Goal: Information Seeking & Learning: Learn about a topic

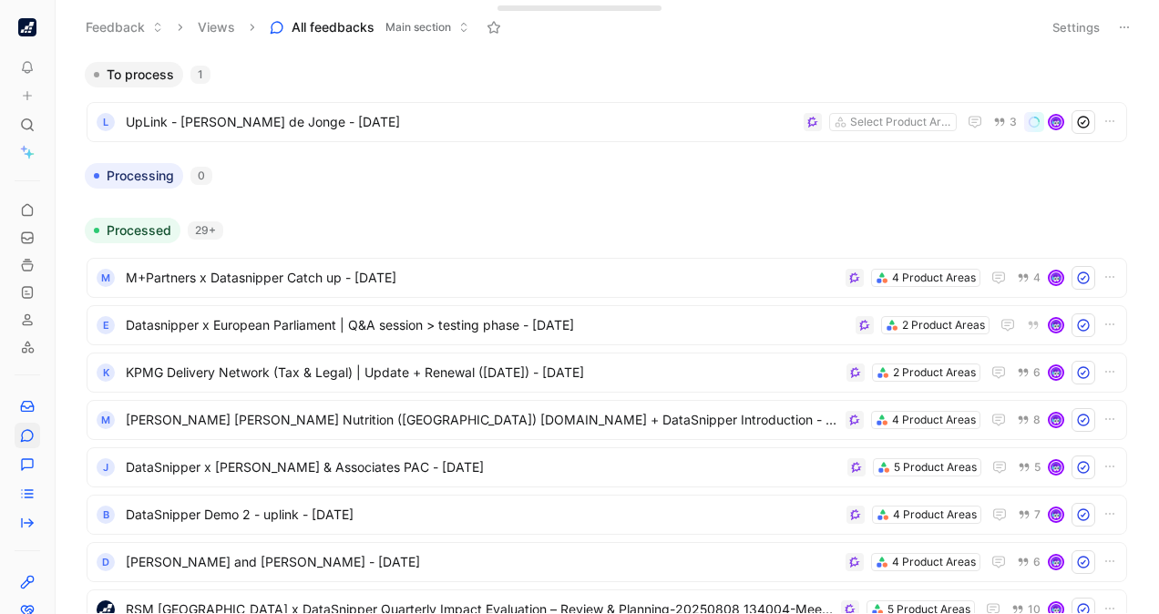
click at [481, 198] on div at bounding box center [606, 196] width 1059 height 15
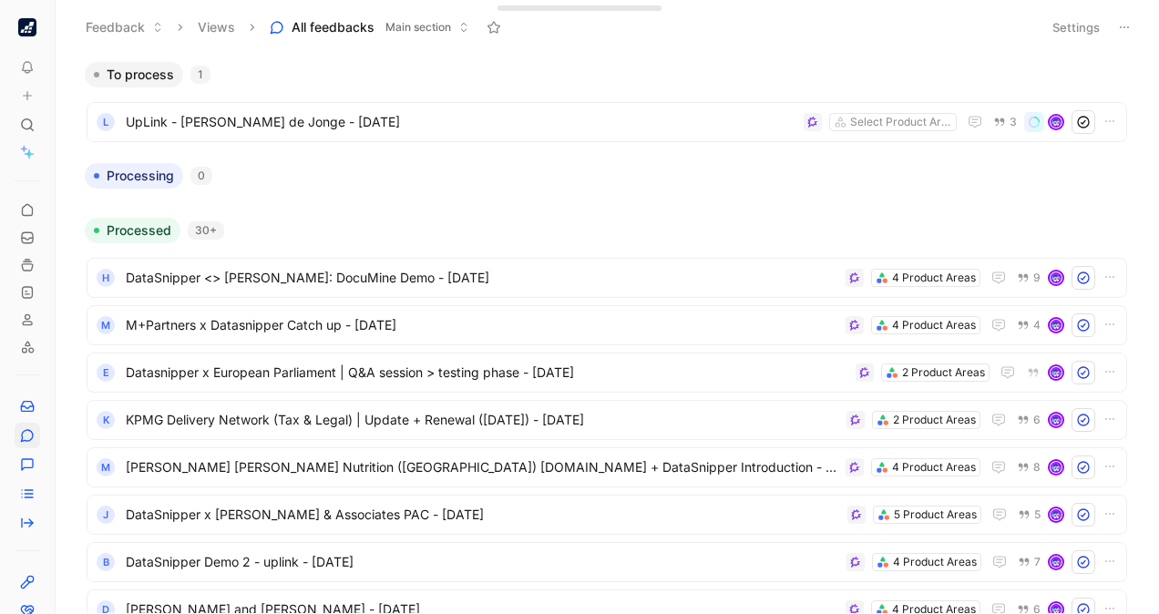
click at [1130, 418] on body "To pick up a draggable item, press the space bar. While dragging, use the arrow…" at bounding box center [579, 307] width 1159 height 614
click at [28, 27] on img "button" at bounding box center [27, 27] width 18 height 18
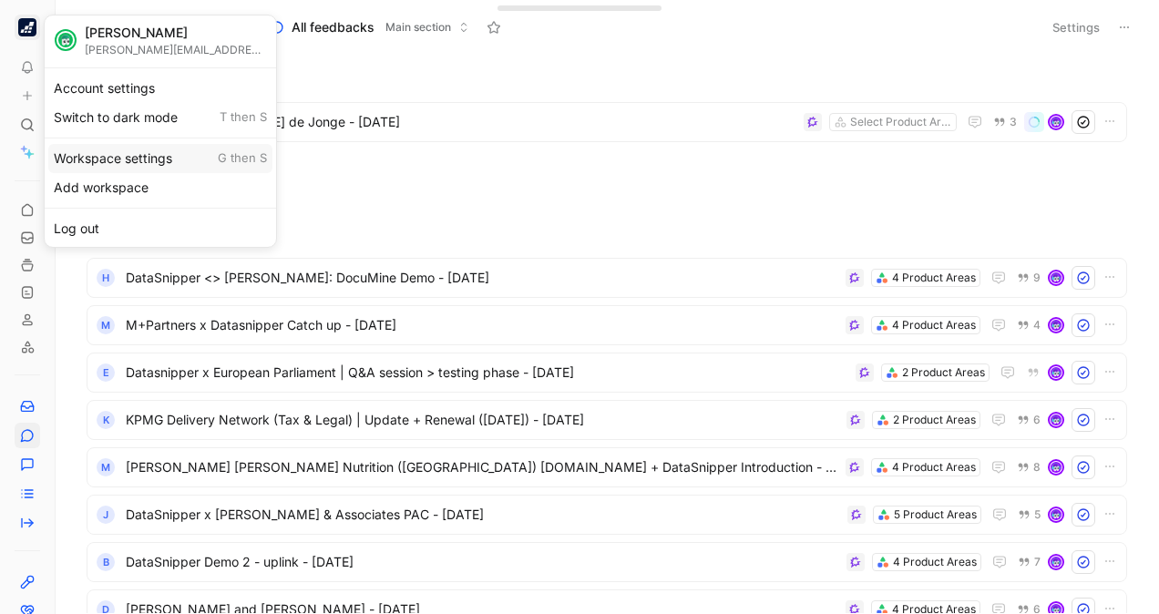
click at [124, 151] on div "Workspace settings G then S" at bounding box center [160, 158] width 224 height 29
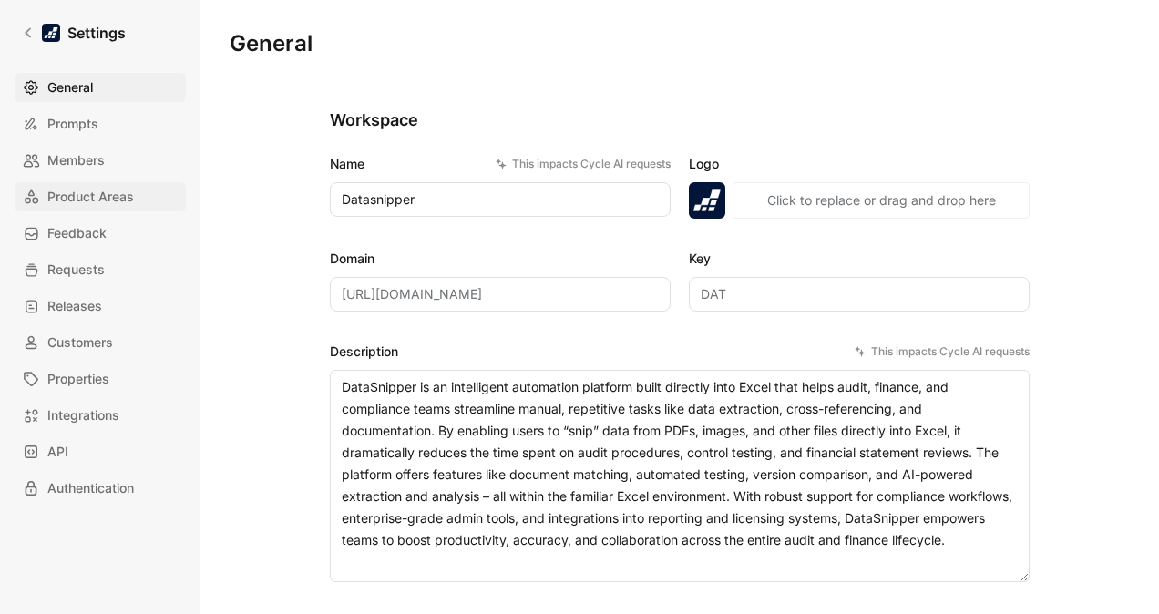
click at [109, 193] on span "Product Areas" at bounding box center [90, 197] width 87 height 22
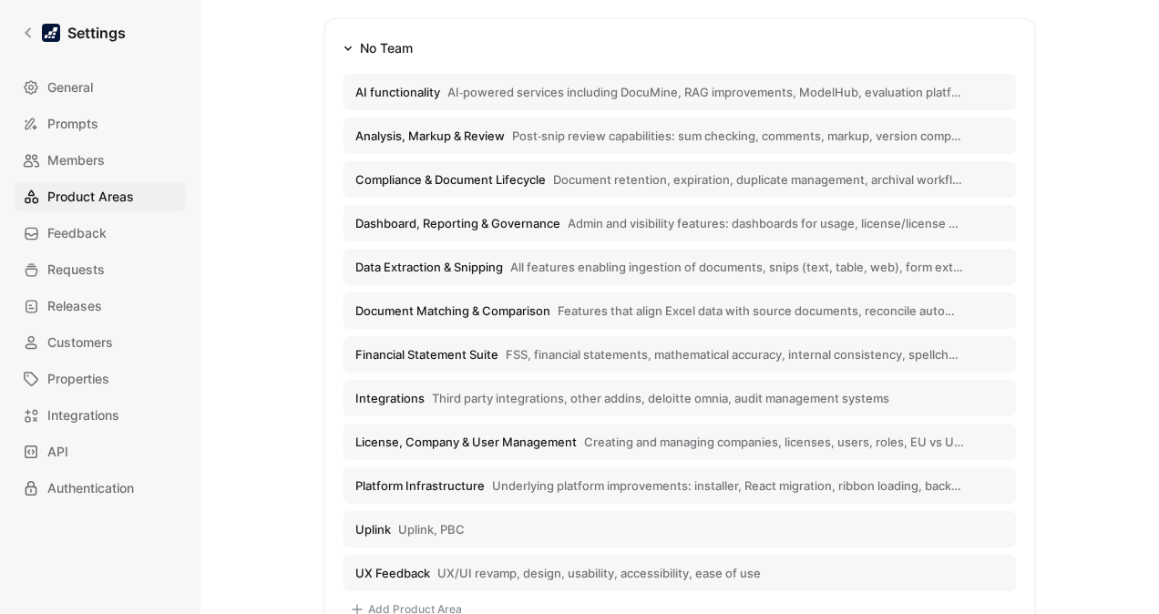
scroll to position [299, 0]
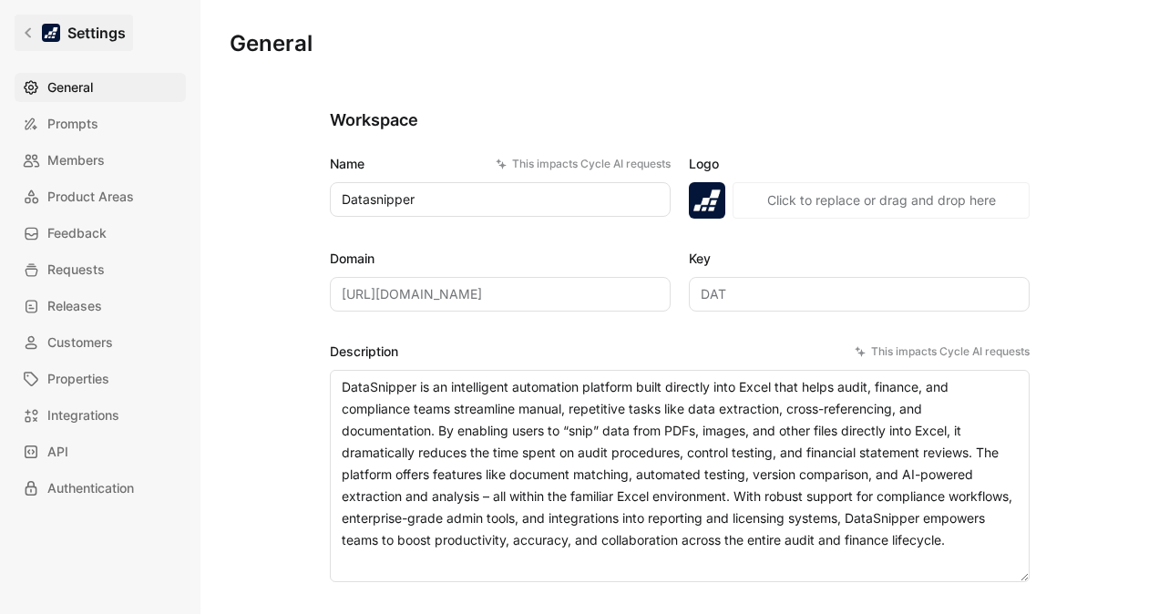
click at [27, 27] on icon at bounding box center [28, 32] width 13 height 13
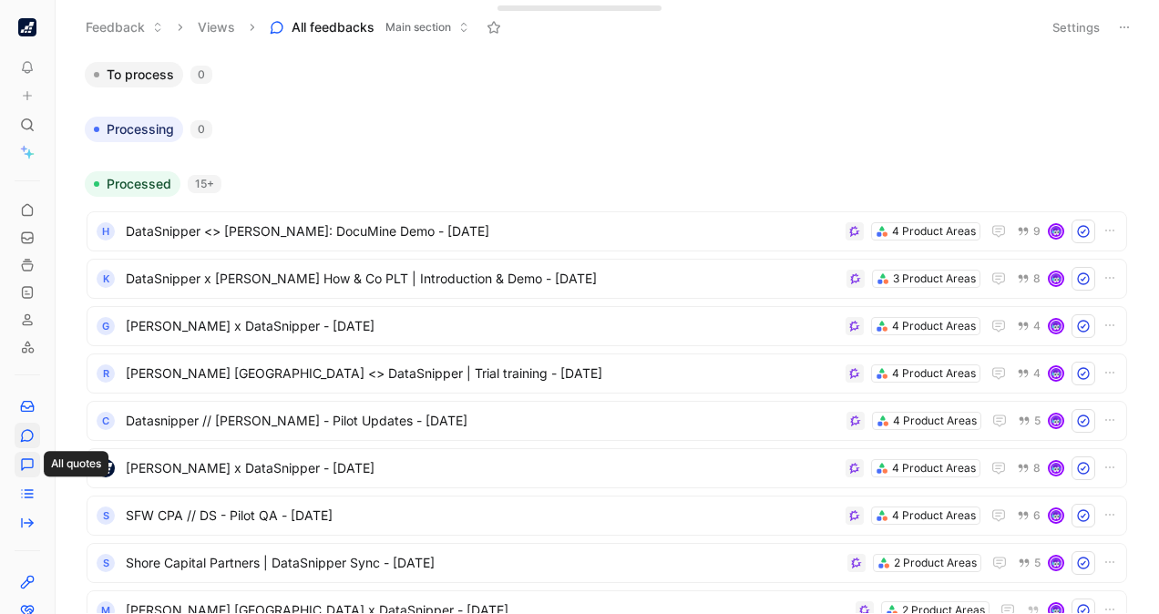
click at [28, 470] on icon at bounding box center [27, 464] width 15 height 15
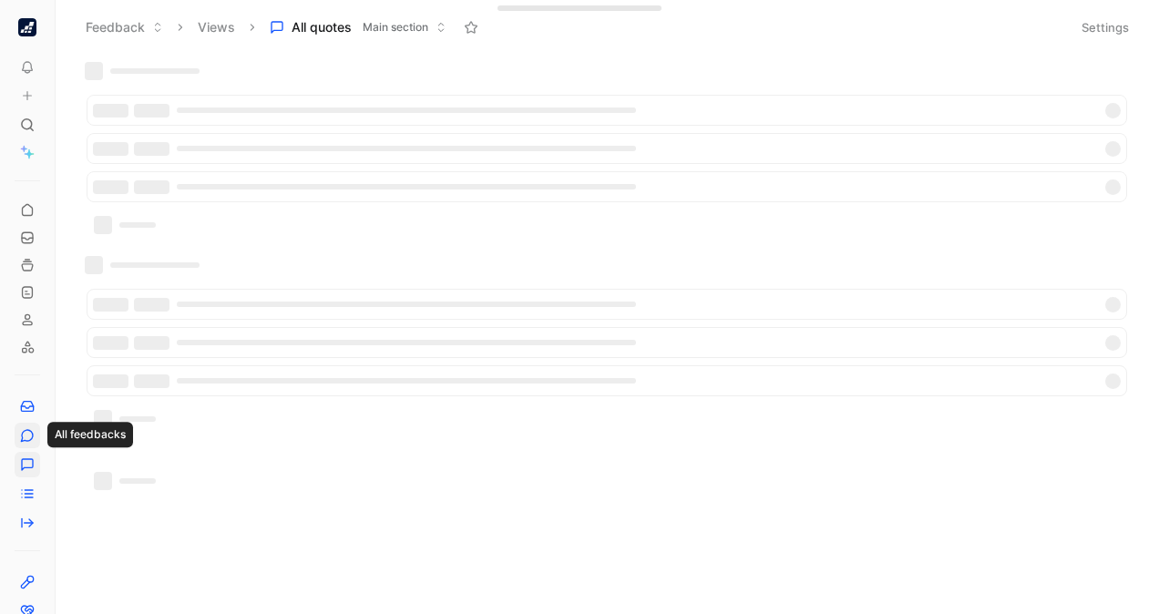
click at [32, 437] on icon at bounding box center [27, 436] width 12 height 12
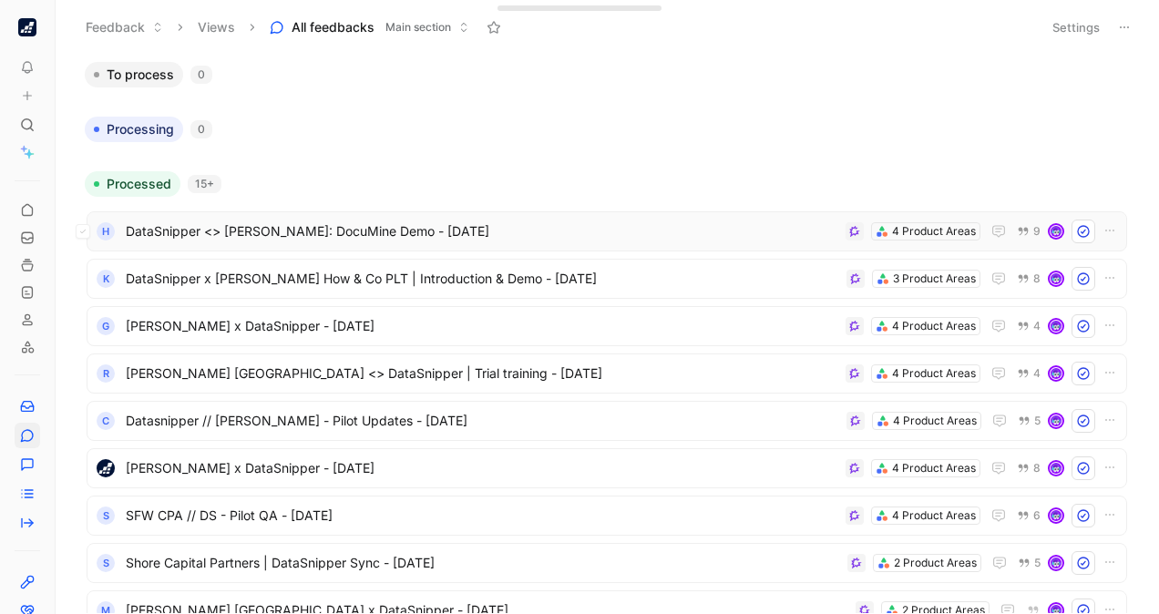
click at [548, 224] on span "DataSnipper <> [PERSON_NAME]: DocuMine Demo - [DATE]" at bounding box center [482, 232] width 713 height 22
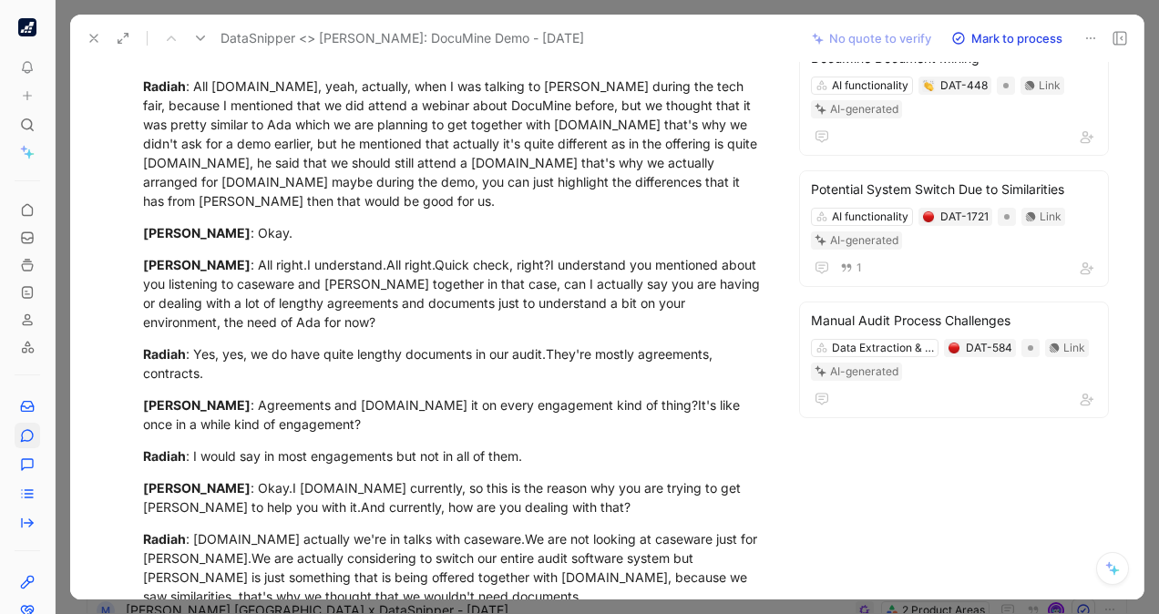
scroll to position [998, 0]
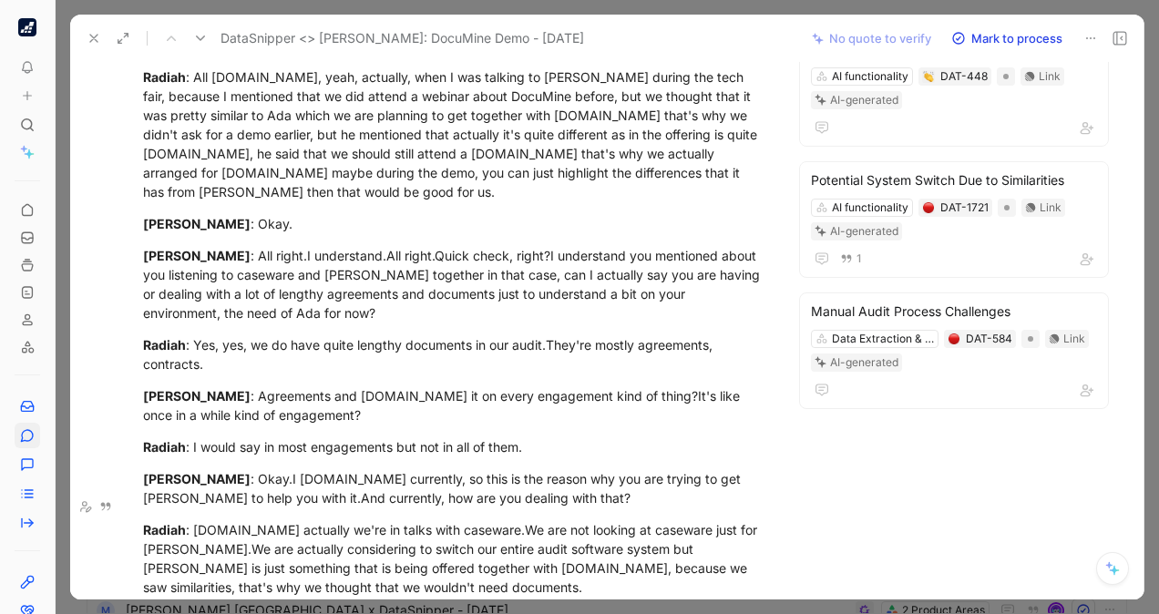
click at [1122, 410] on div "H Radiah - Comment Add quote Summarize DataSnipper <> Helmi Talib: DocuMine Dem…" at bounding box center [606, 331] width 1073 height 538
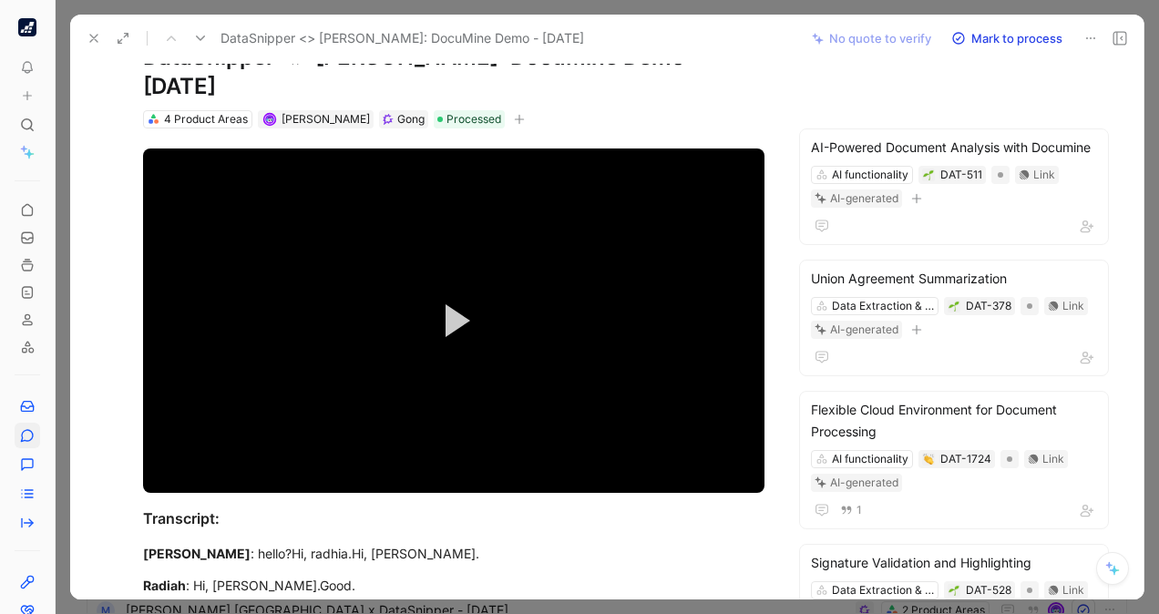
scroll to position [75, 0]
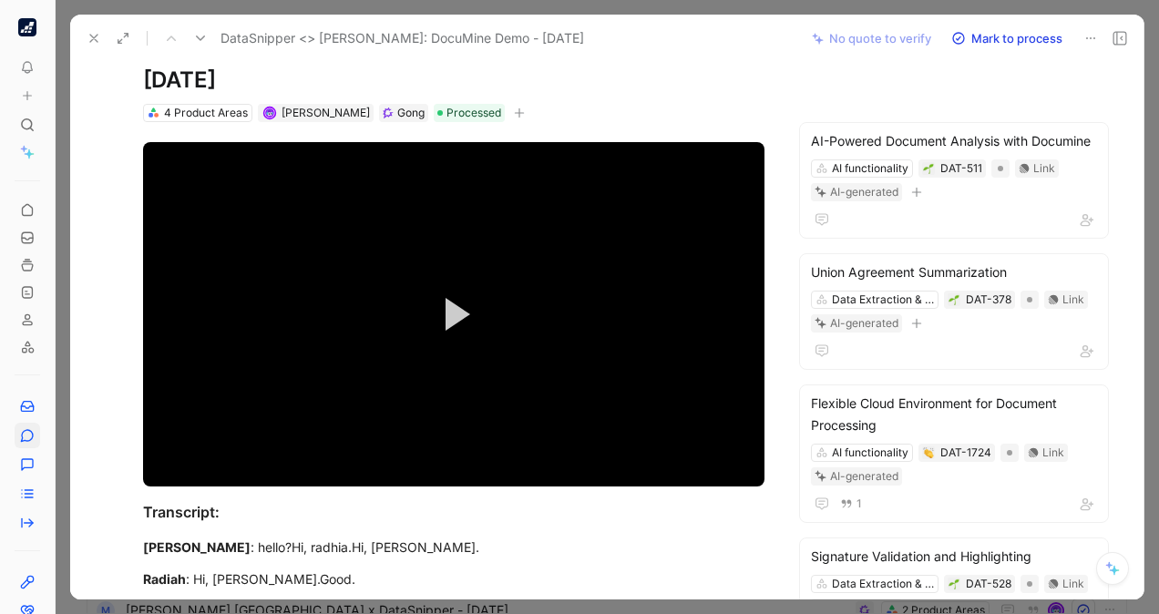
click at [1118, 440] on div "H Radiah - Comment Add quote Summarize DataSnipper <> Helmi Talib: DocuMine Dem…" at bounding box center [606, 331] width 1073 height 538
click at [89, 46] on button at bounding box center [94, 39] width 26 height 26
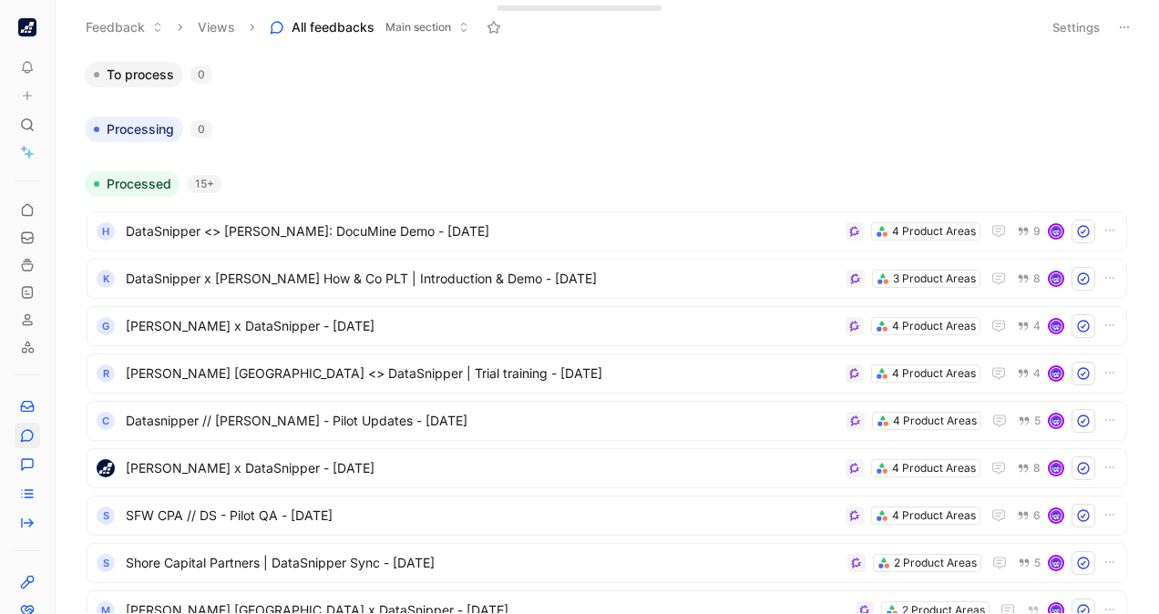
click at [1144, 457] on body "To pick up a draggable item, press the space bar. While dragging, use the arrow…" at bounding box center [579, 307] width 1159 height 614
click at [31, 259] on icon at bounding box center [27, 265] width 15 height 15
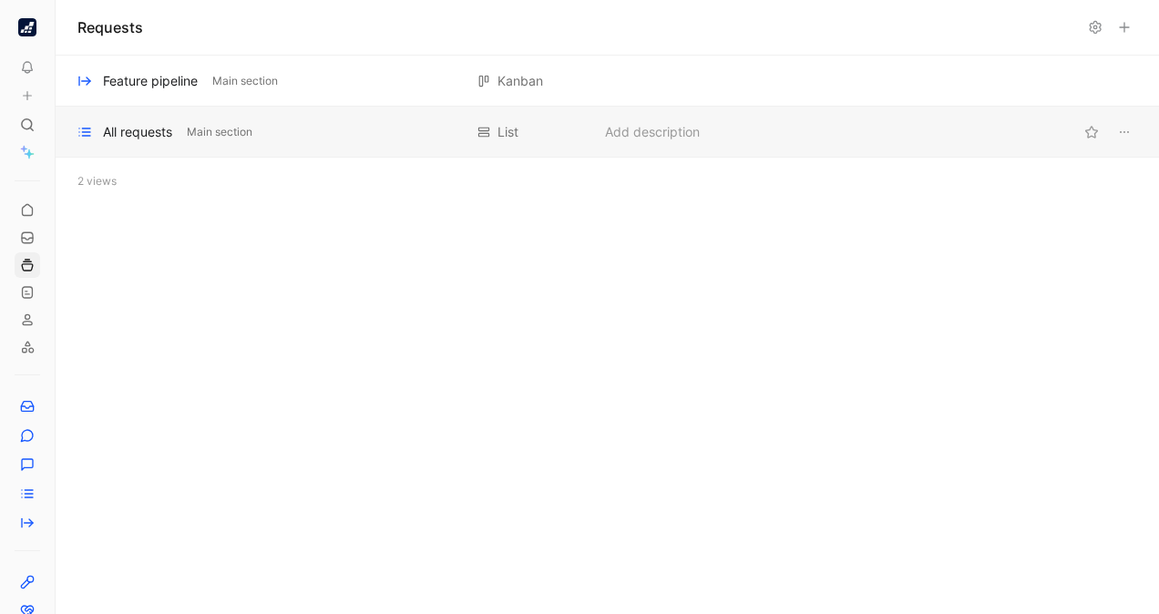
click at [180, 128] on div "All requests Main section" at bounding box center [269, 132] width 385 height 22
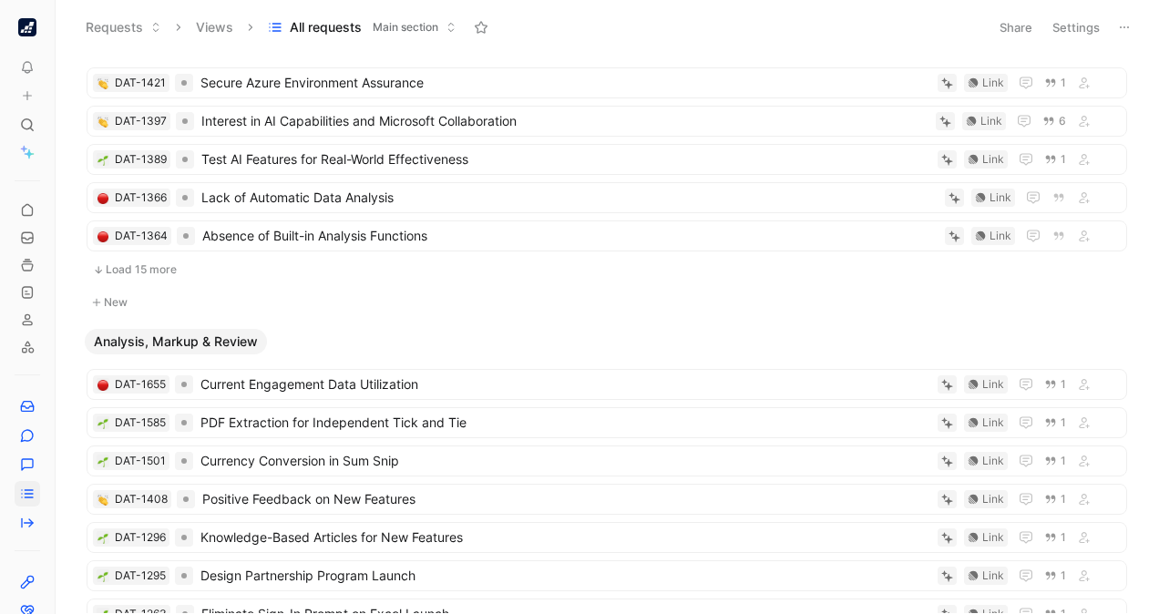
scroll to position [491, 0]
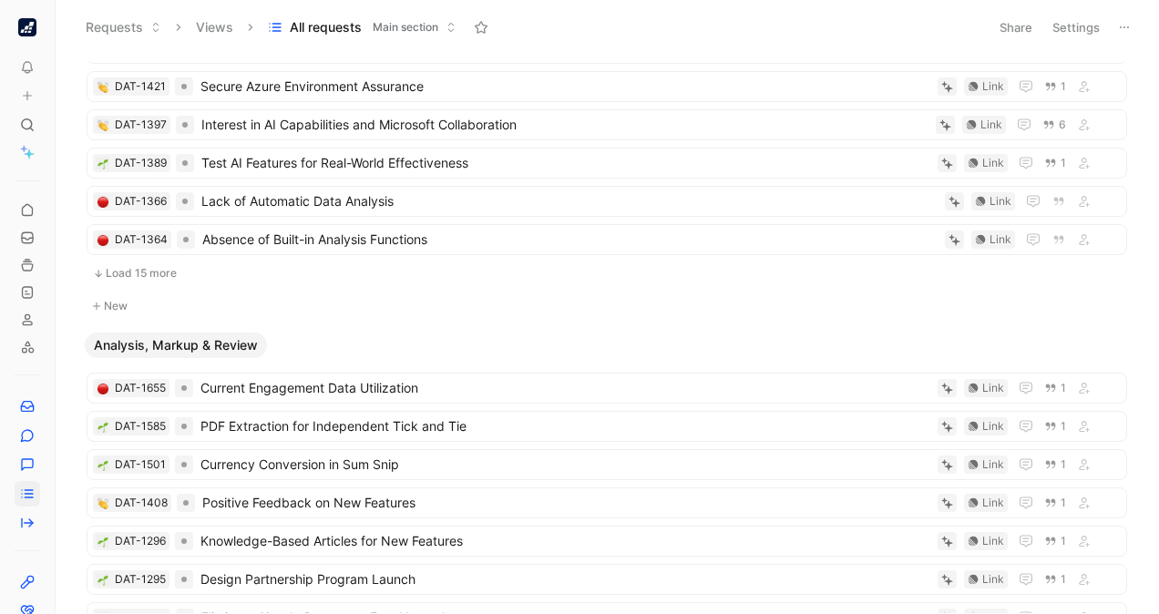
click at [180, 267] on button "Load 15 more" at bounding box center [607, 273] width 1041 height 22
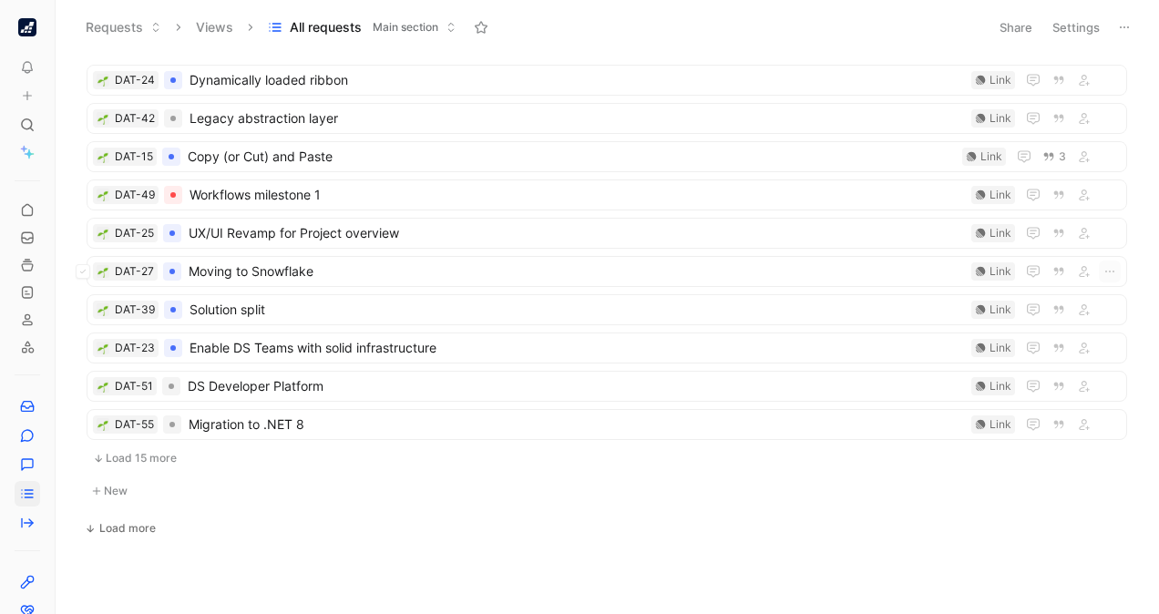
scroll to position [6507, 0]
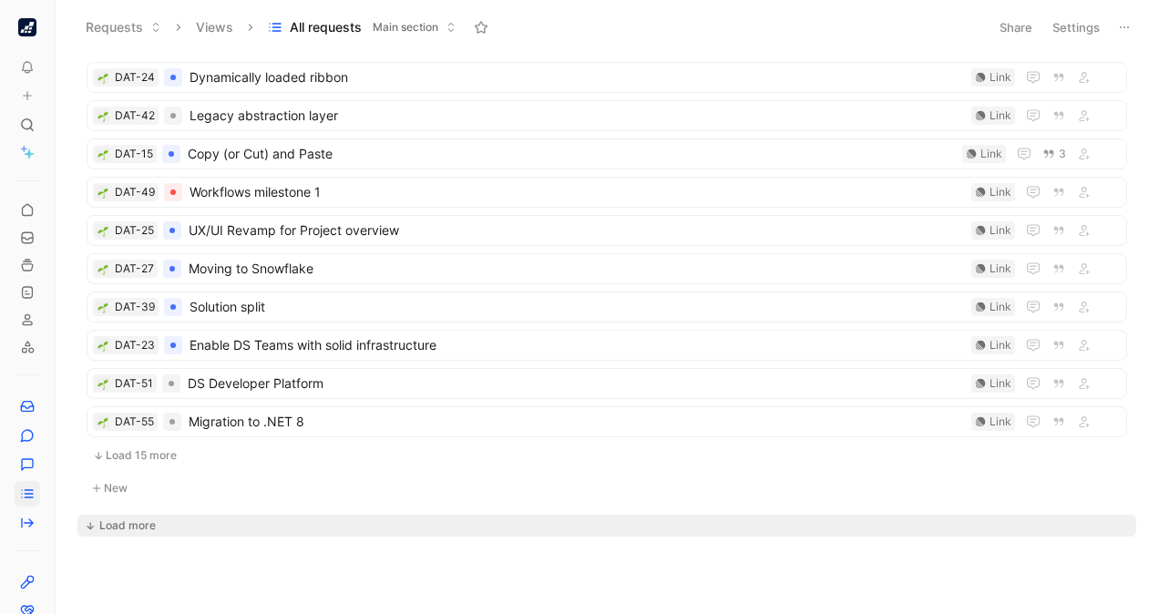
click at [129, 517] on div "Load more" at bounding box center [127, 526] width 56 height 18
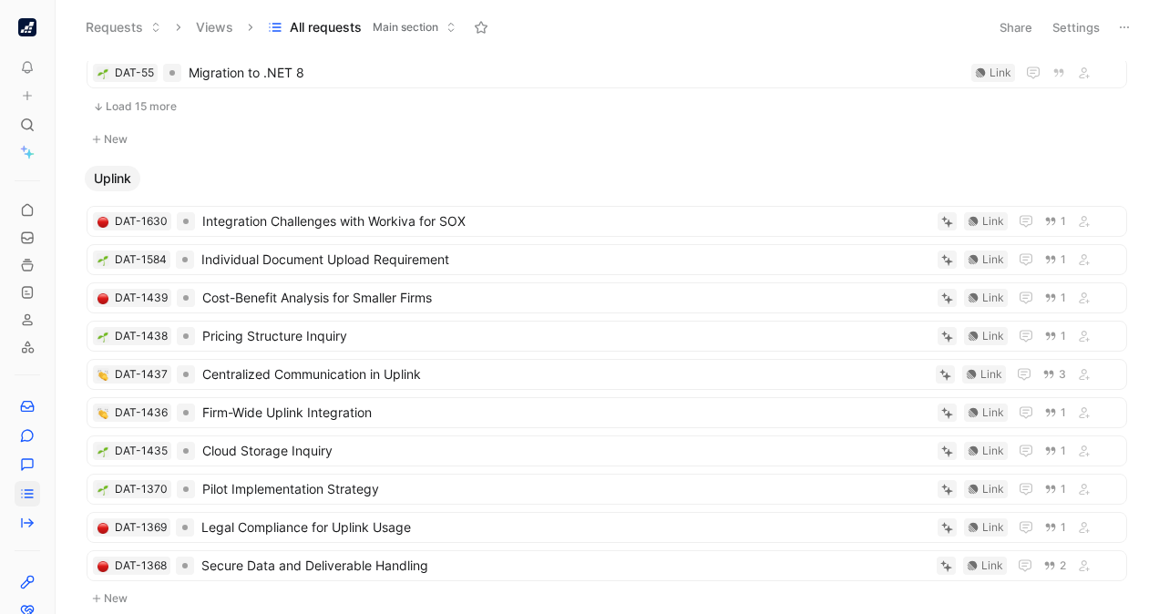
scroll to position [6892, 0]
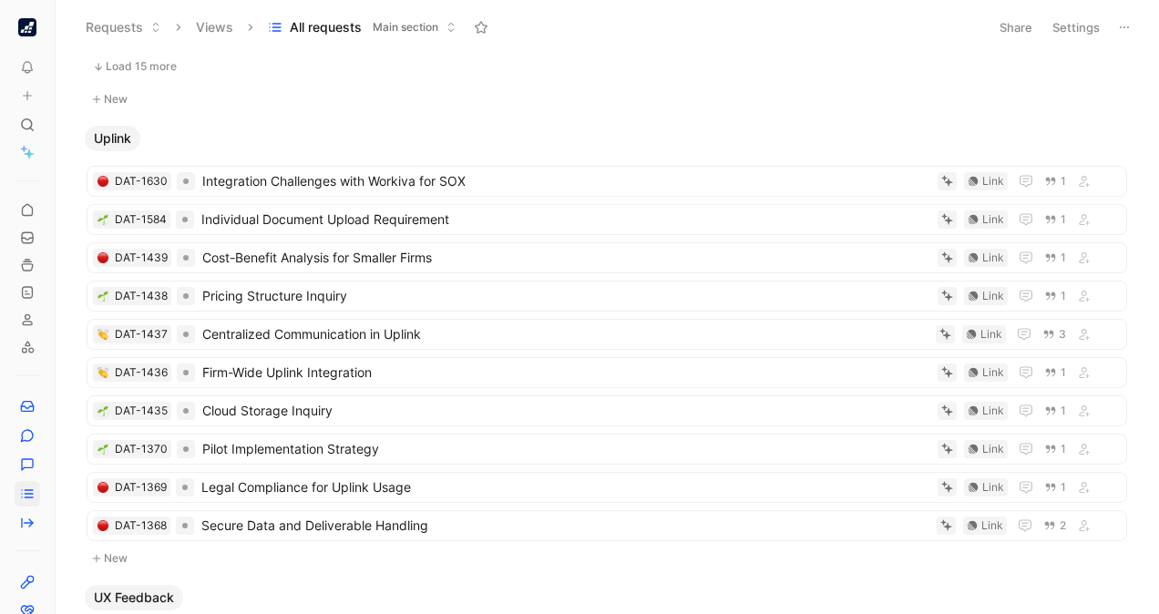
click at [138, 548] on button "New" at bounding box center [607, 559] width 1044 height 22
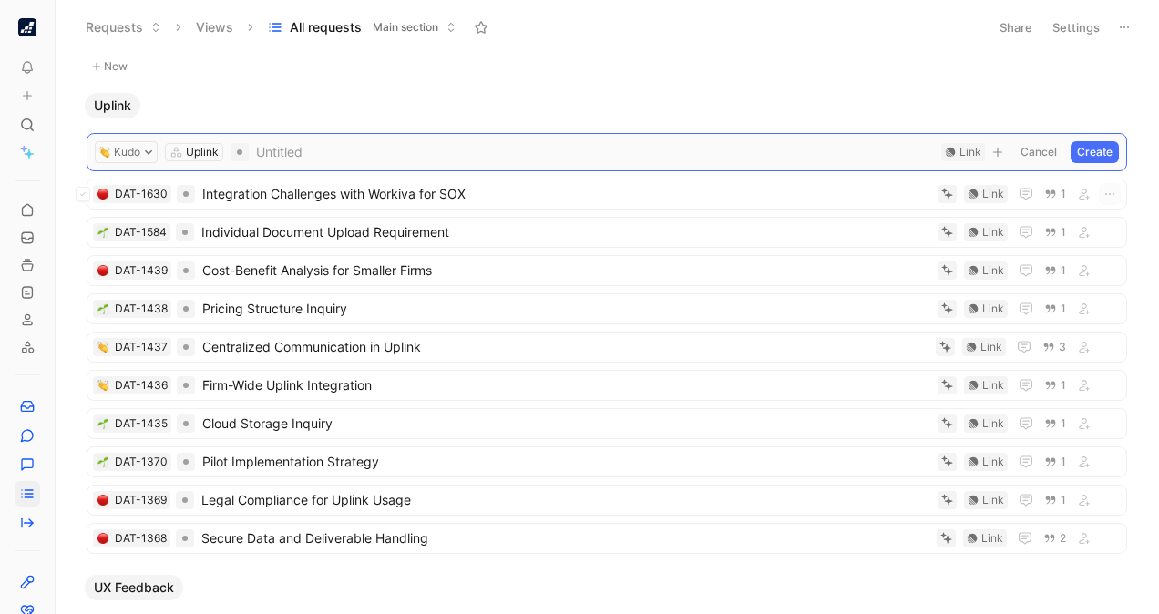
scroll to position [6934, 0]
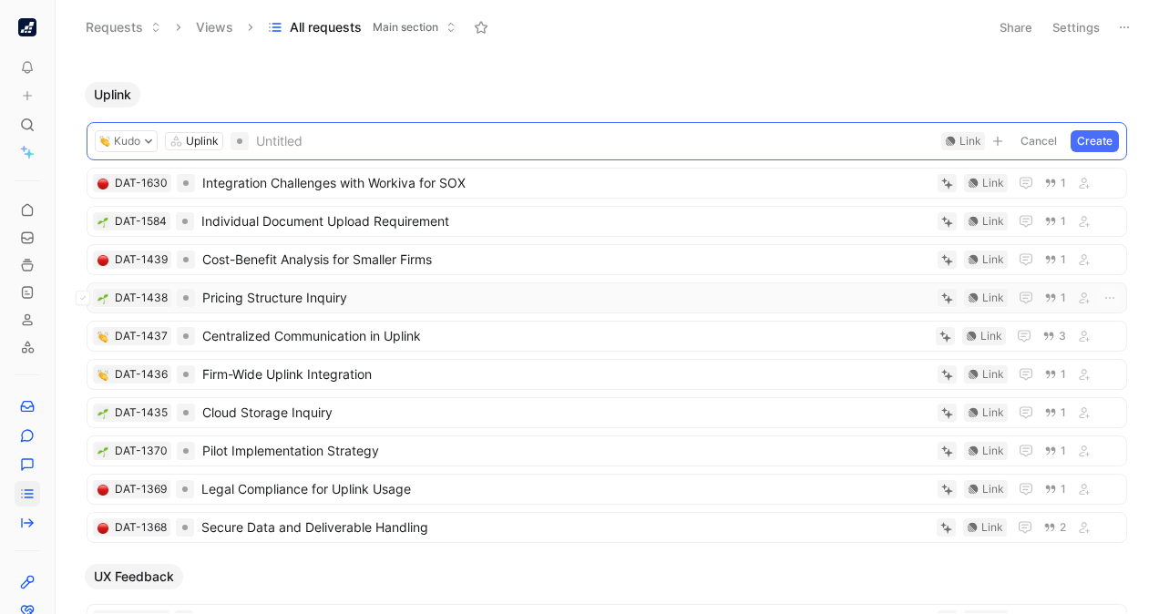
click at [306, 288] on span "Pricing Structure Inquiry" at bounding box center [566, 298] width 728 height 22
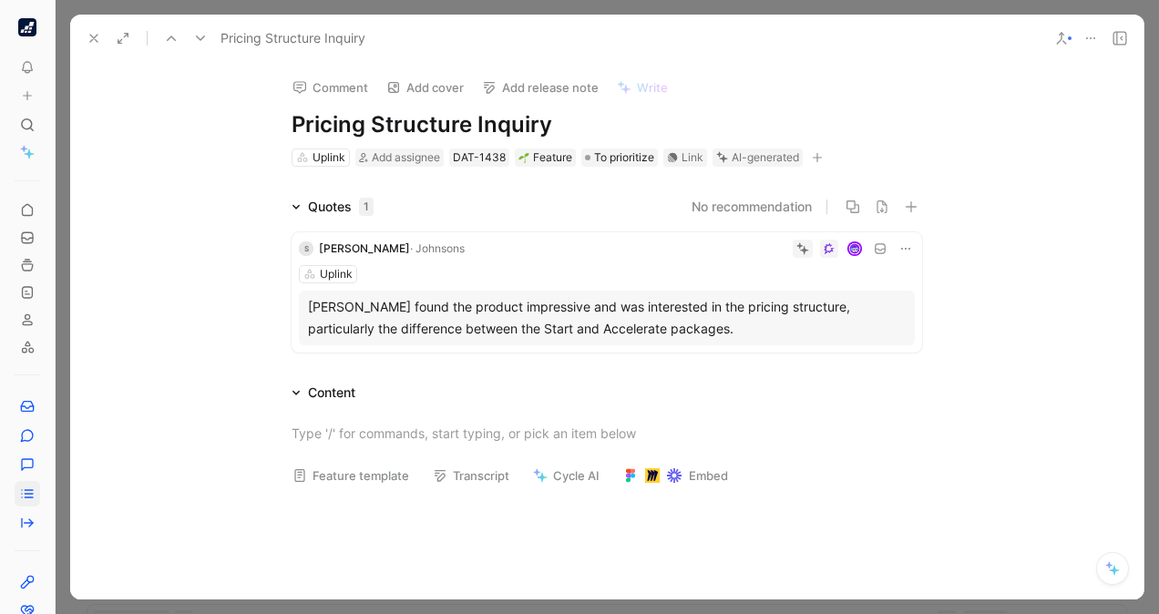
click at [93, 44] on icon at bounding box center [94, 38] width 15 height 15
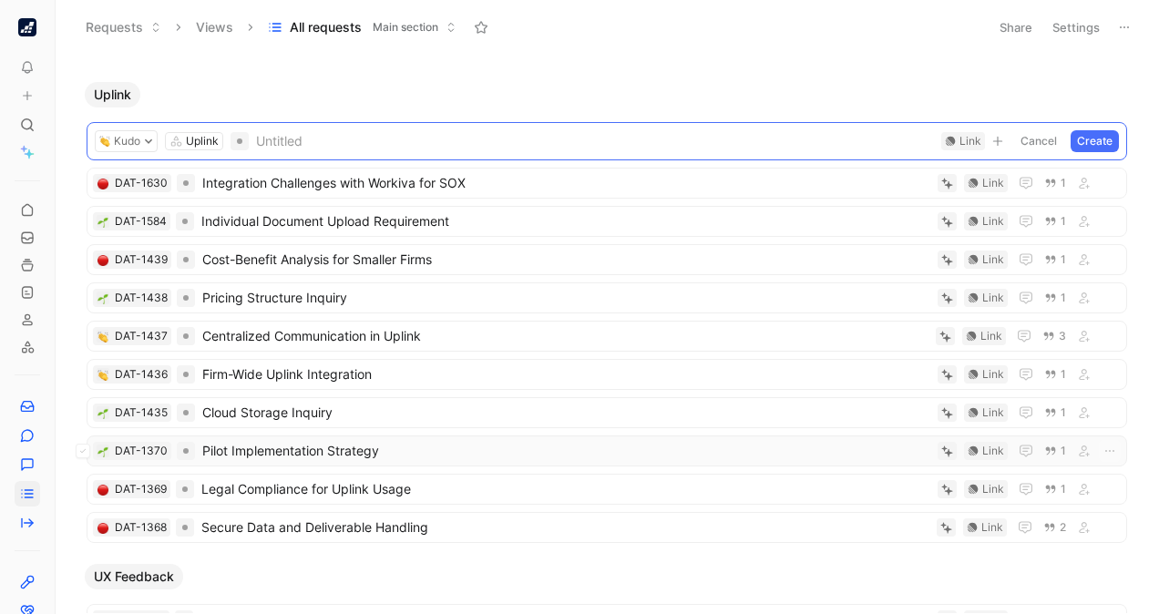
click at [423, 440] on span "Pilot Implementation Strategy" at bounding box center [566, 451] width 728 height 22
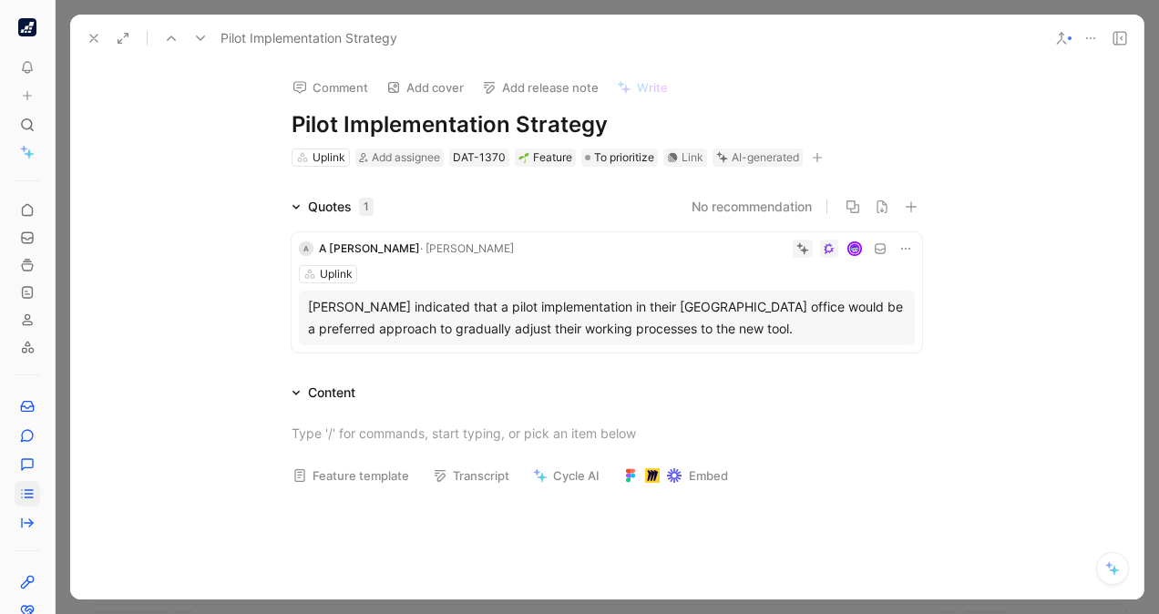
click at [93, 37] on use at bounding box center [93, 38] width 7 height 7
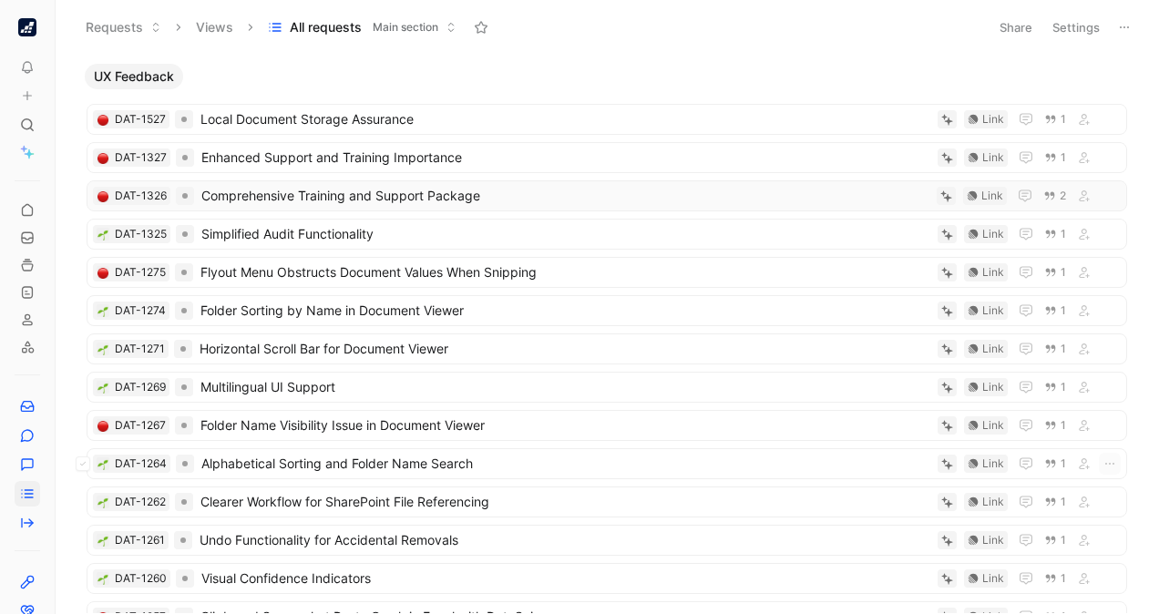
scroll to position [7440, 0]
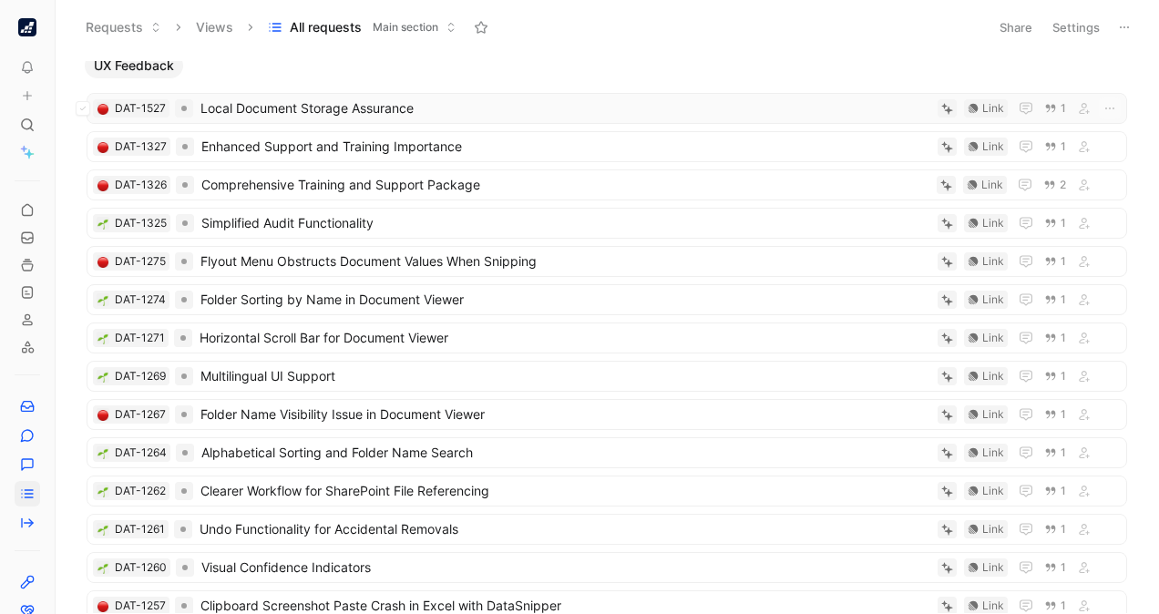
click at [360, 97] on span "Local Document Storage Assurance" at bounding box center [565, 108] width 730 height 22
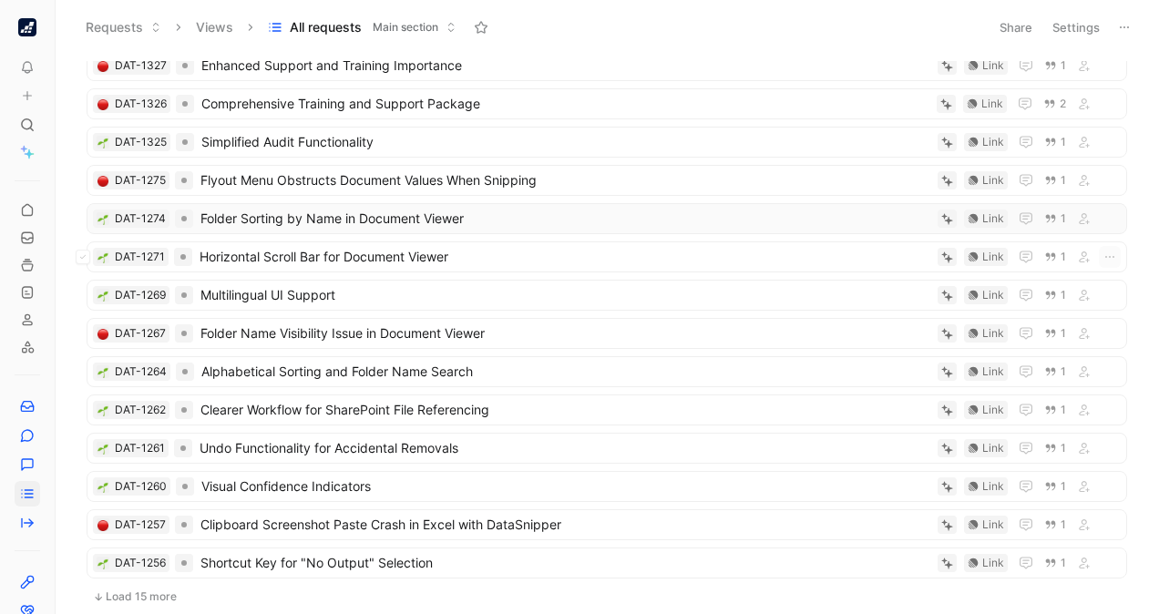
scroll to position [7209, 0]
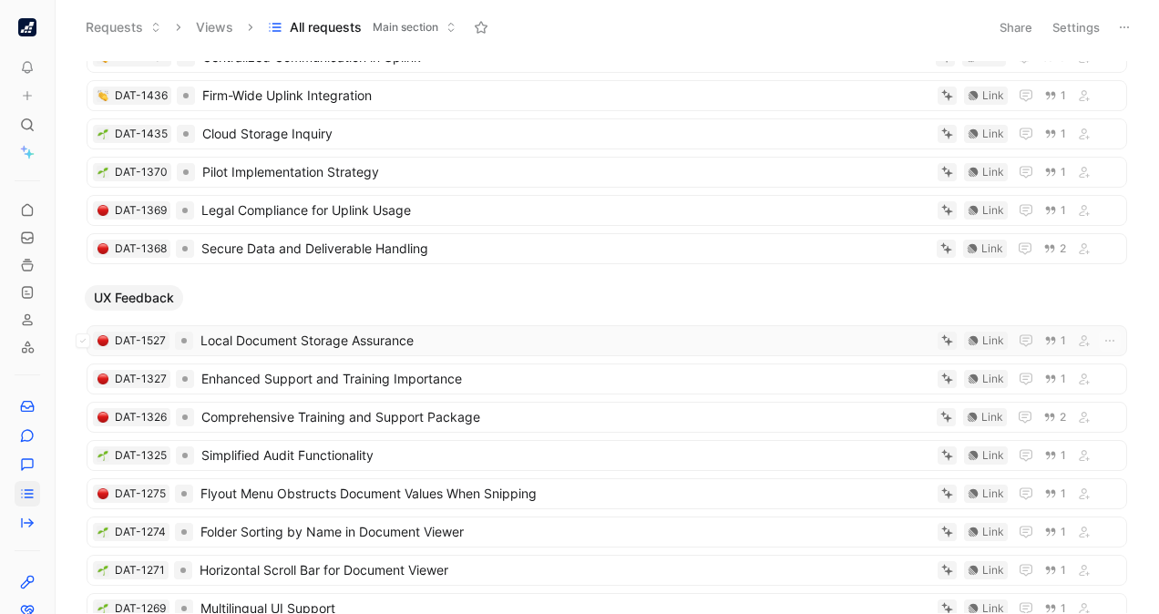
click at [289, 330] on span "Local Document Storage Assurance" at bounding box center [565, 341] width 730 height 22
click at [418, 372] on span "Enhanced Support and Training Importance" at bounding box center [565, 379] width 729 height 22
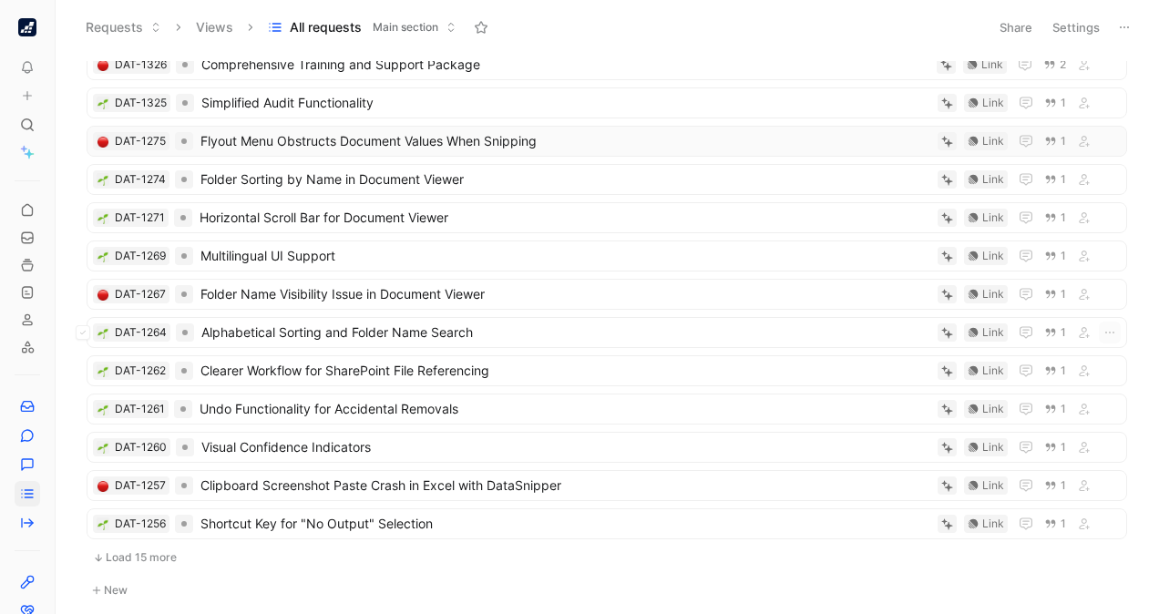
scroll to position [7657, 0]
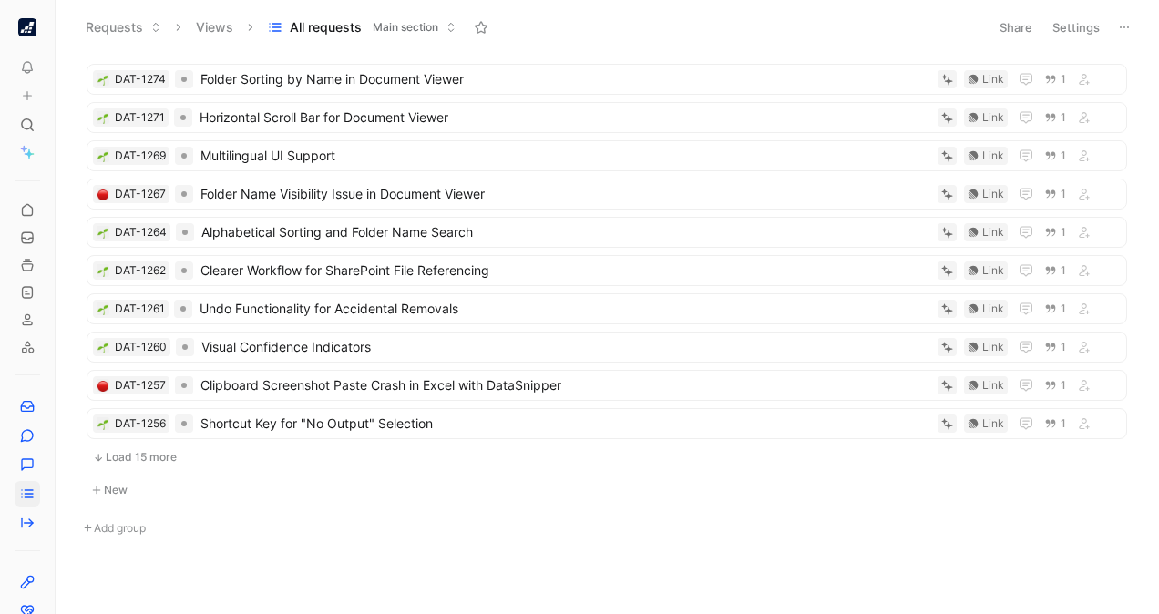
click at [166, 446] on button "Load 15 more" at bounding box center [607, 457] width 1041 height 22
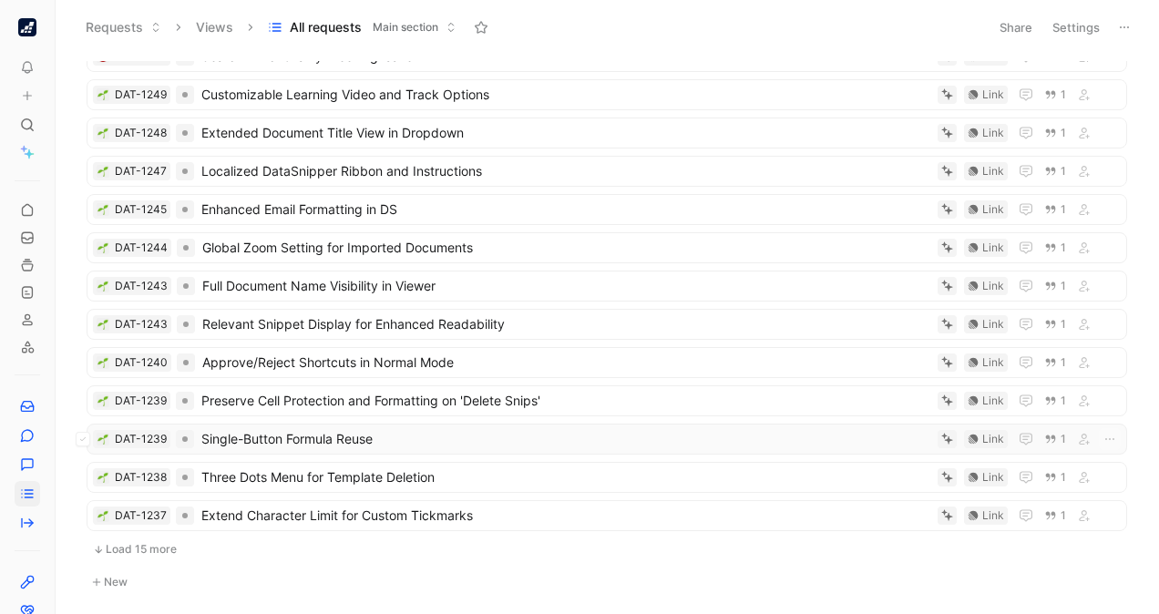
scroll to position [8133, 0]
click at [180, 538] on button "Load 15 more" at bounding box center [607, 549] width 1041 height 22
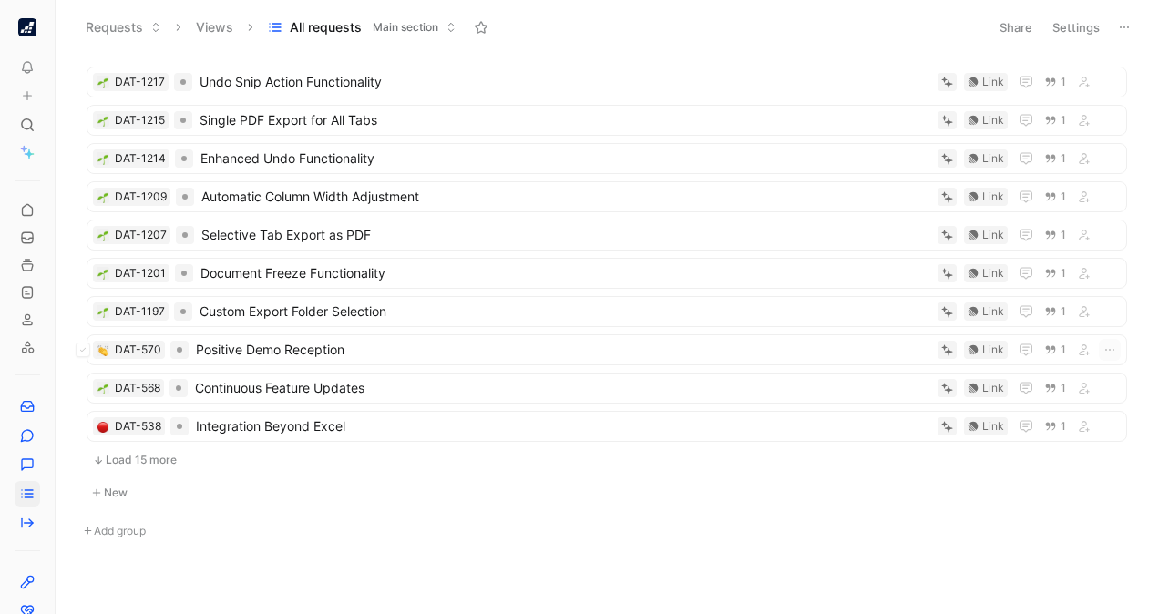
scroll to position [8787, 0]
click at [164, 447] on button "Load 15 more" at bounding box center [607, 458] width 1041 height 22
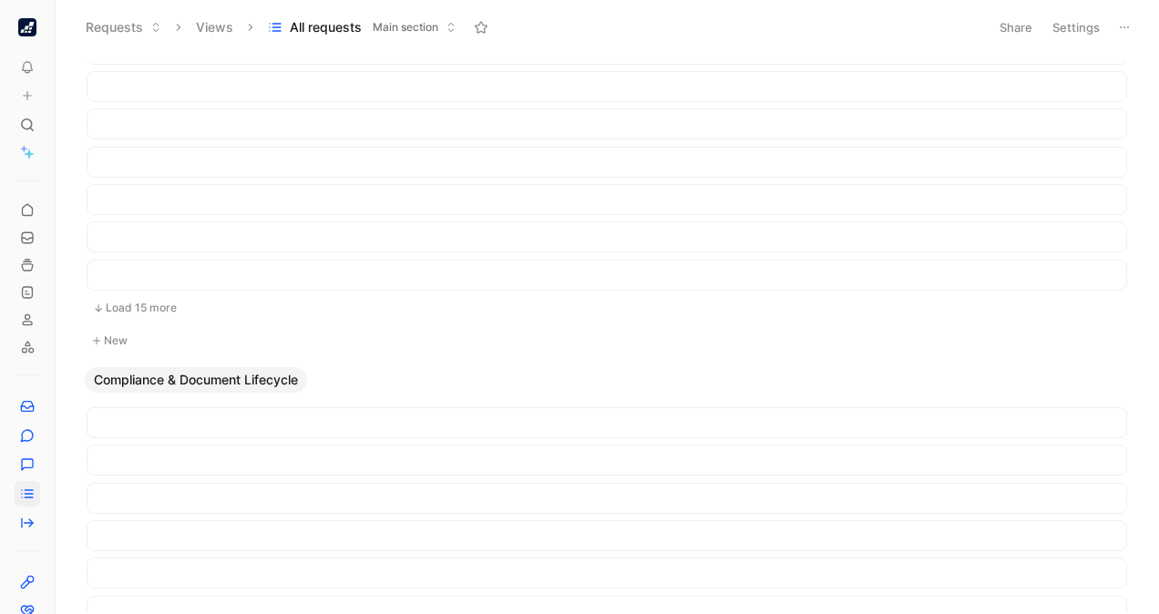
scroll to position [0, 0]
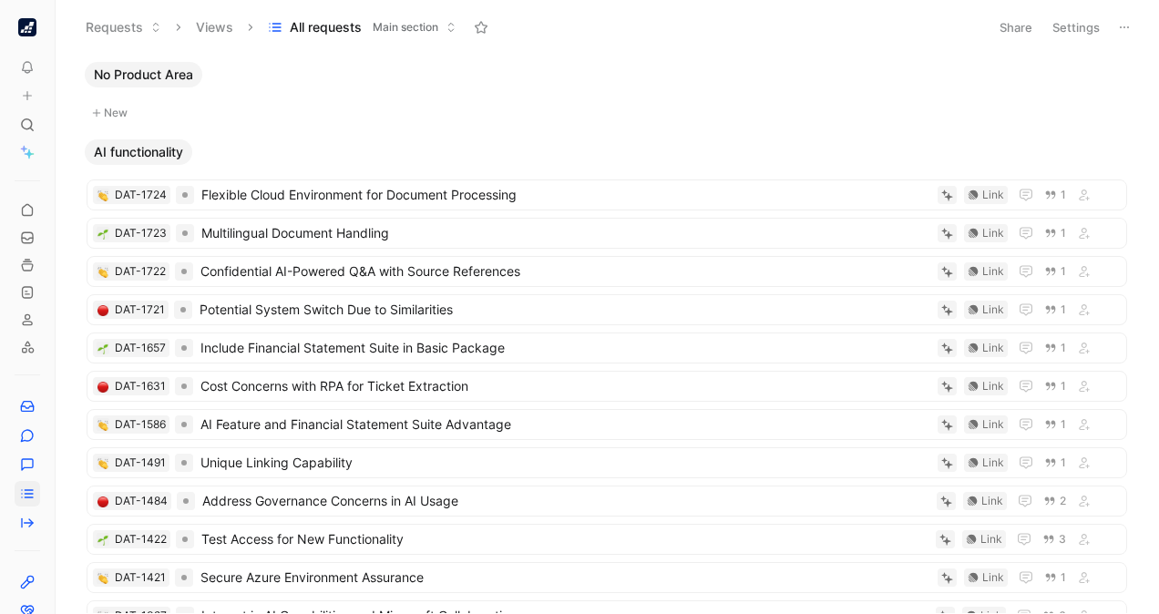
click at [153, 69] on span "No Product Area" at bounding box center [143, 75] width 99 height 18
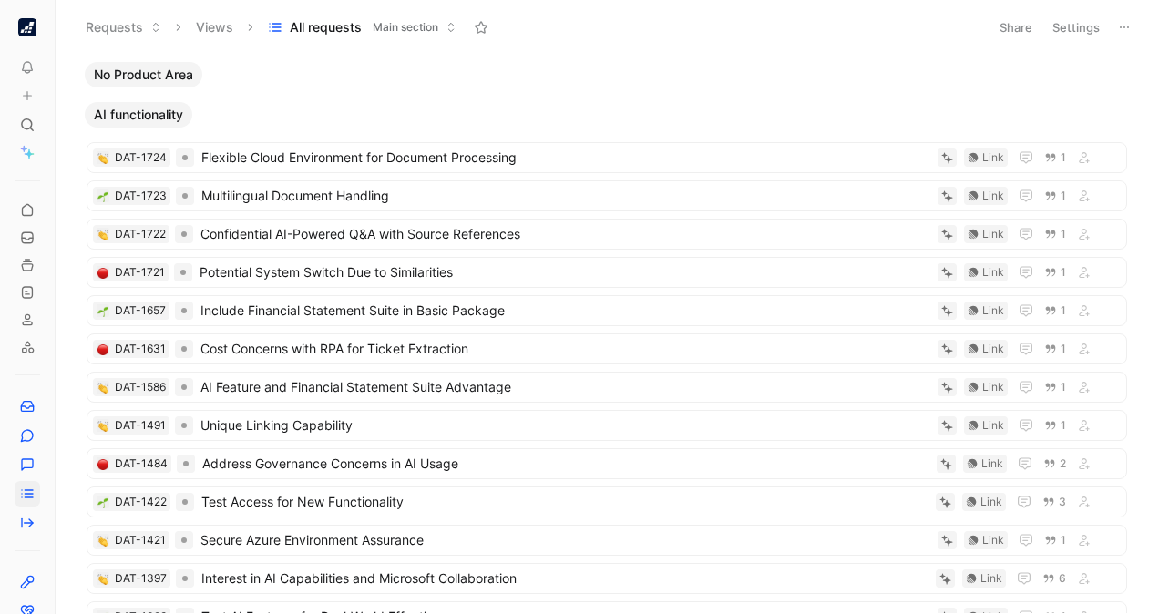
click at [177, 73] on span "No Product Area" at bounding box center [143, 75] width 99 height 18
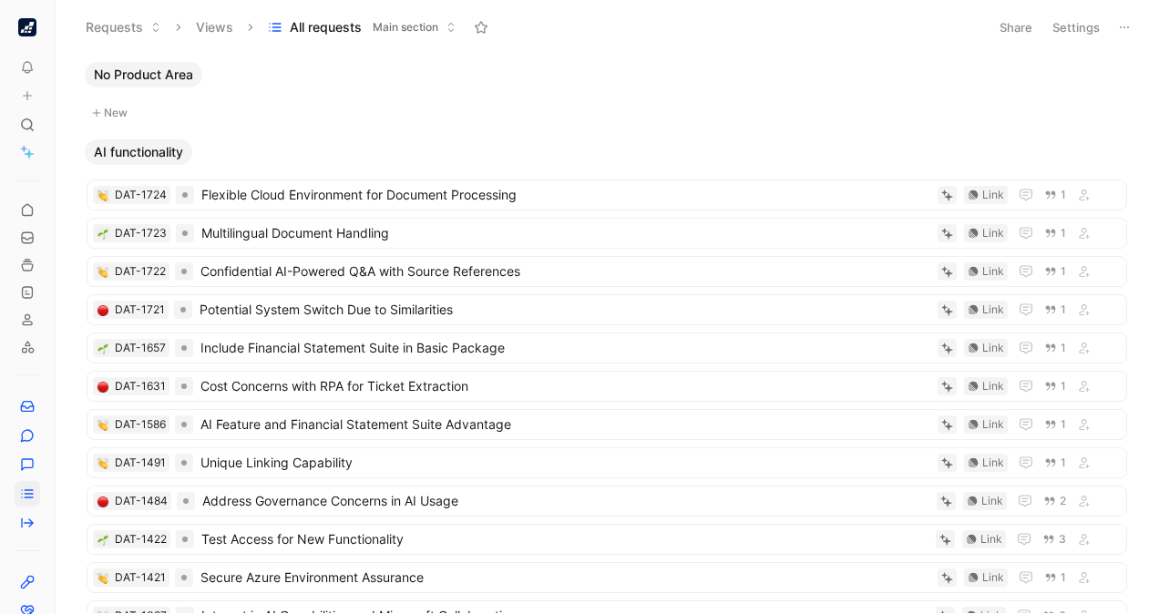
drag, startPoint x: 177, startPoint y: 73, endPoint x: 160, endPoint y: 71, distance: 16.5
click at [160, 71] on span "No Product Area" at bounding box center [143, 75] width 99 height 18
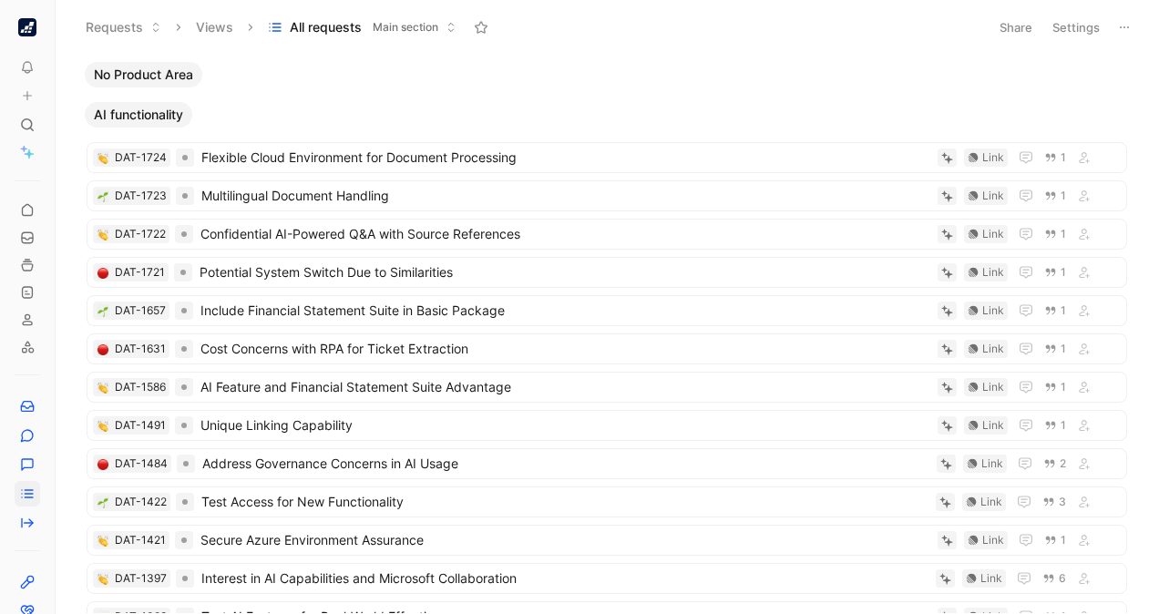
click at [160, 71] on span "No Product Area" at bounding box center [143, 75] width 99 height 18
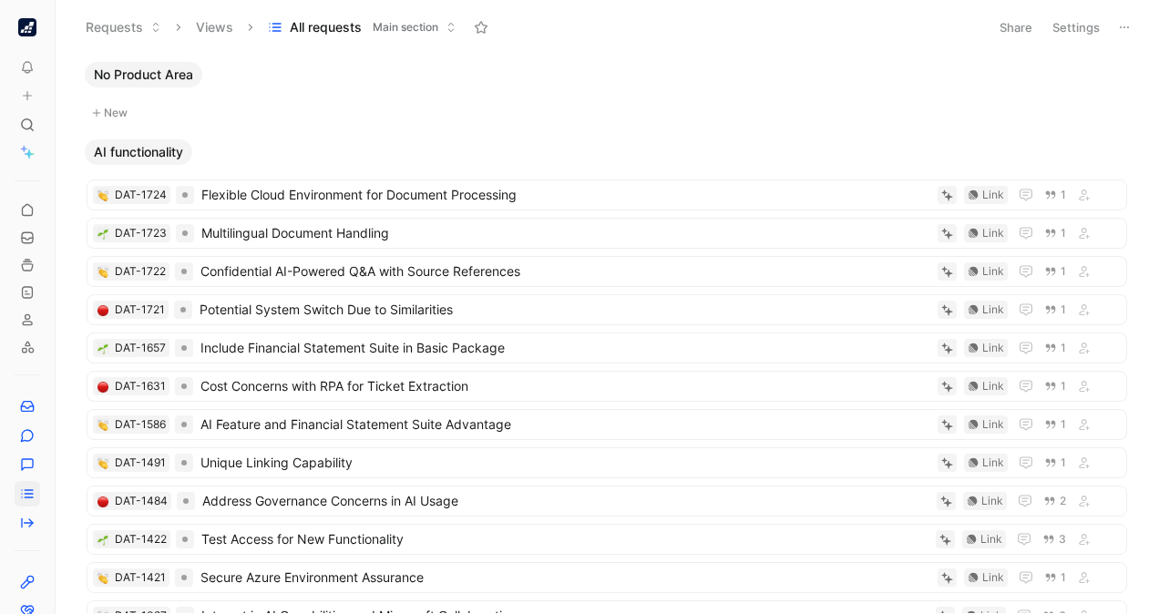
click at [175, 146] on span "AI functionality" at bounding box center [138, 152] width 89 height 18
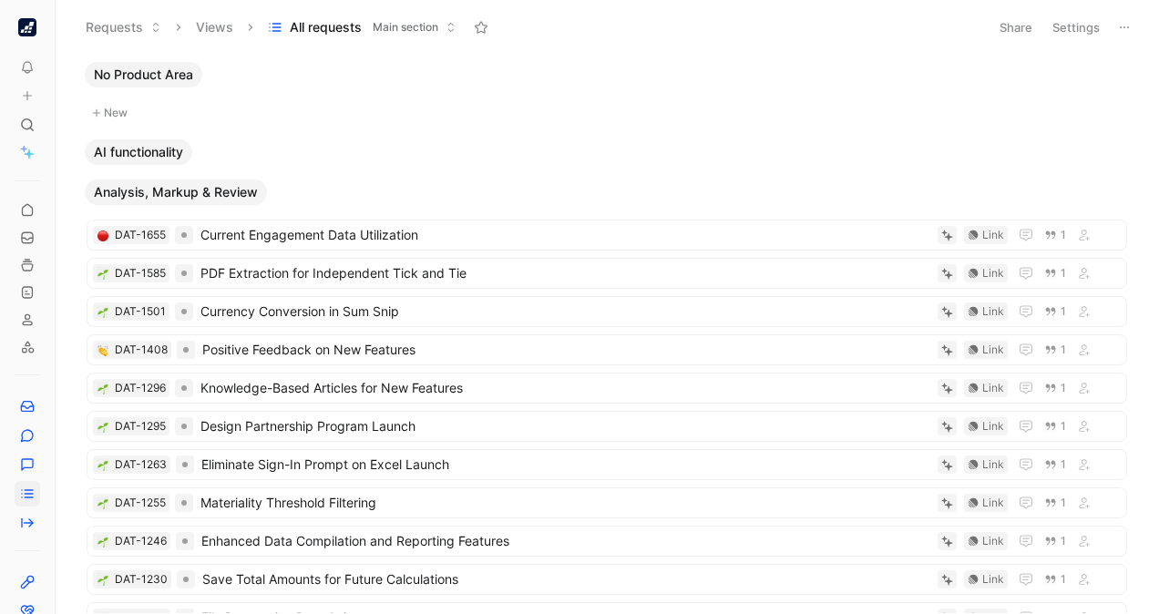
click at [212, 190] on span "Analysis, Markup & Review" at bounding box center [176, 192] width 164 height 18
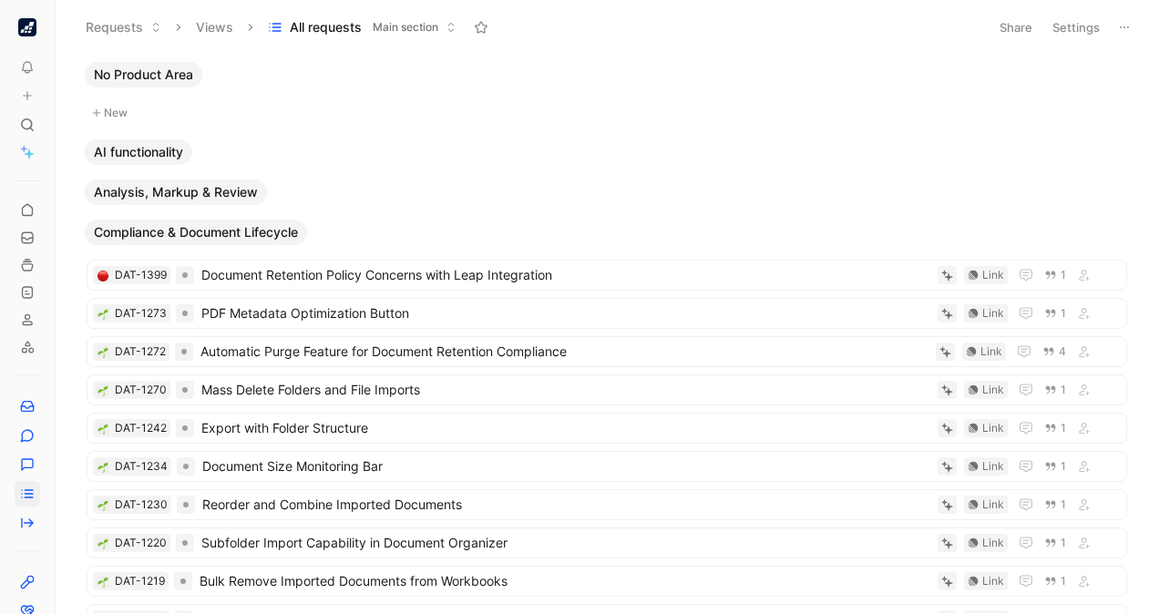
click at [197, 224] on span "Compliance & Document Lifecycle" at bounding box center [196, 232] width 204 height 18
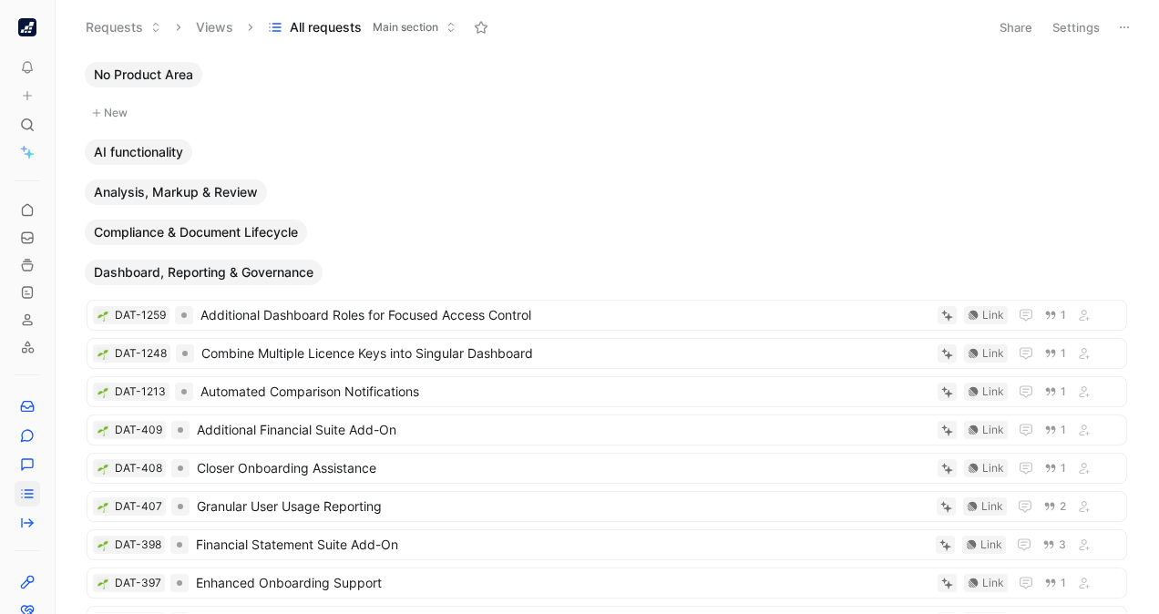
click at [183, 278] on span "Dashboard, Reporting & Governance" at bounding box center [204, 272] width 220 height 18
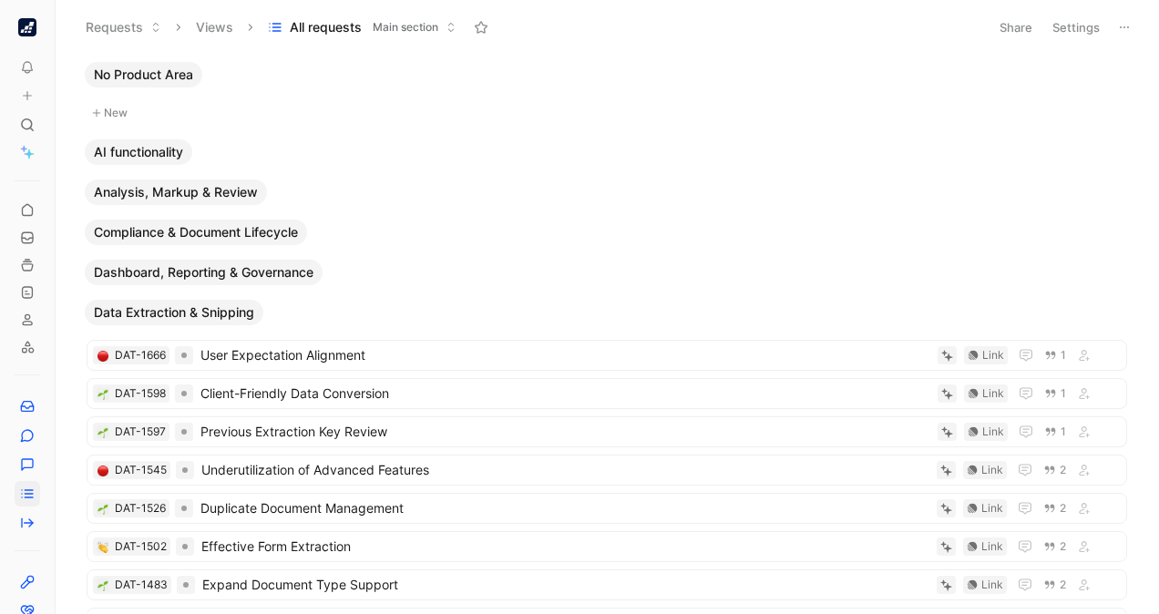
click at [188, 313] on span "Data Extraction & Snipping" at bounding box center [174, 312] width 160 height 18
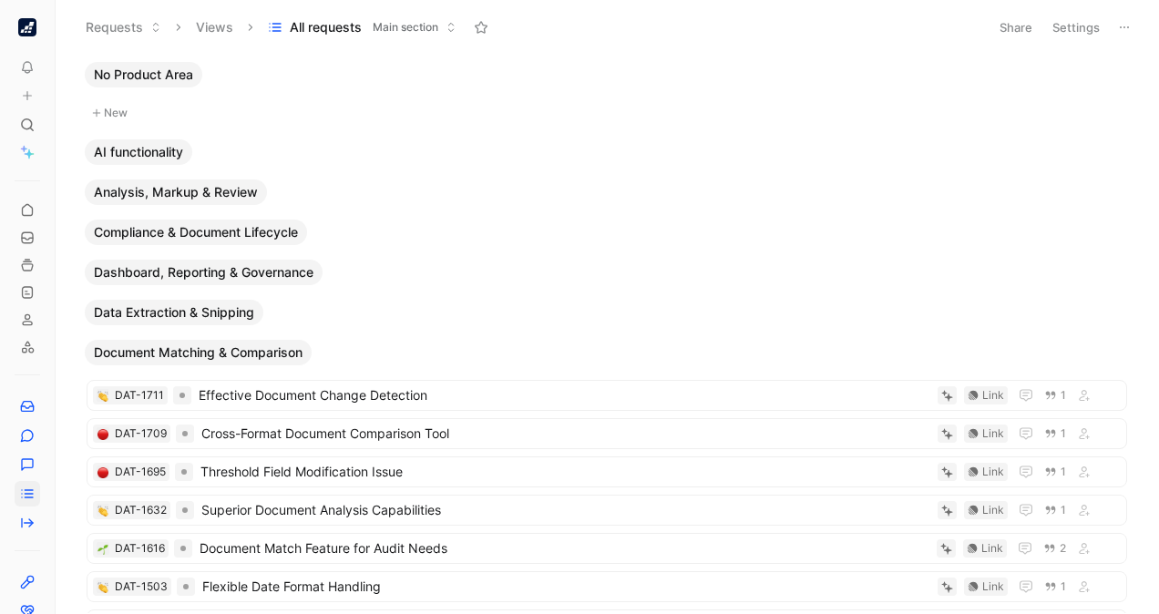
click at [211, 353] on span "Document Matching & Comparison" at bounding box center [198, 353] width 209 height 18
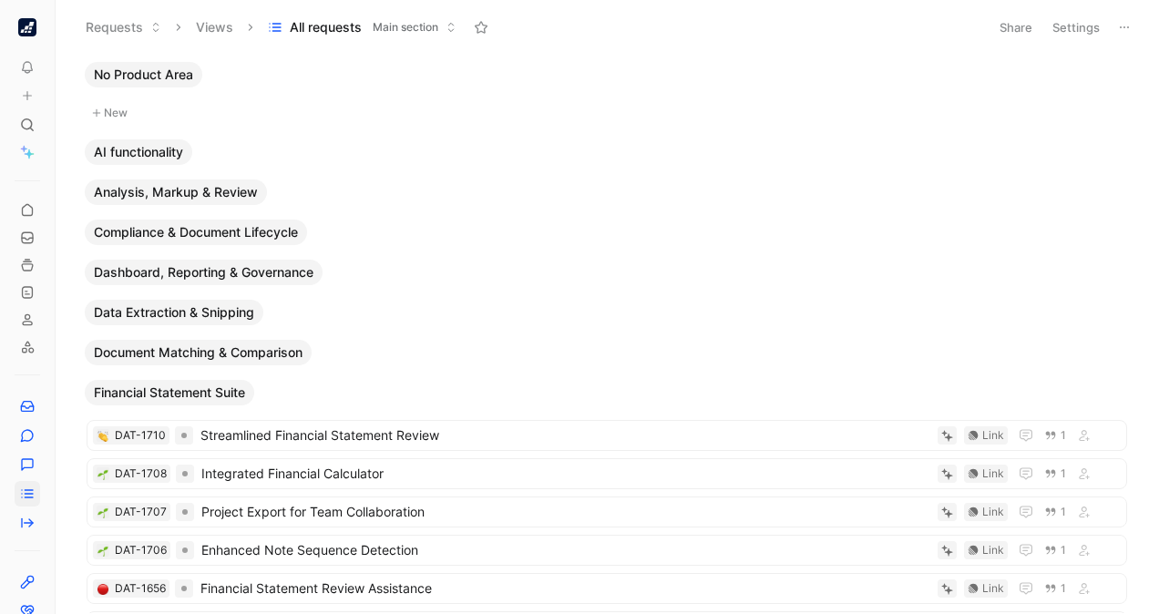
click at [211, 378] on div "Financial Statement Suite" at bounding box center [169, 392] width 177 height 33
click at [210, 387] on span "Financial Statement Suite" at bounding box center [169, 393] width 151 height 18
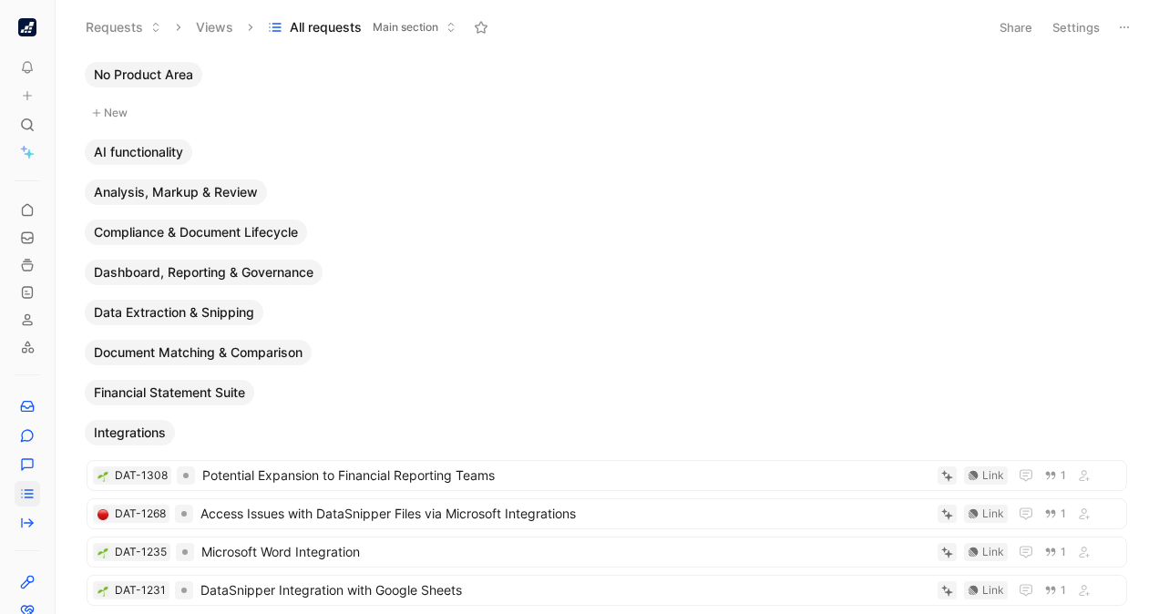
click at [152, 429] on span "Integrations" at bounding box center [130, 433] width 72 height 18
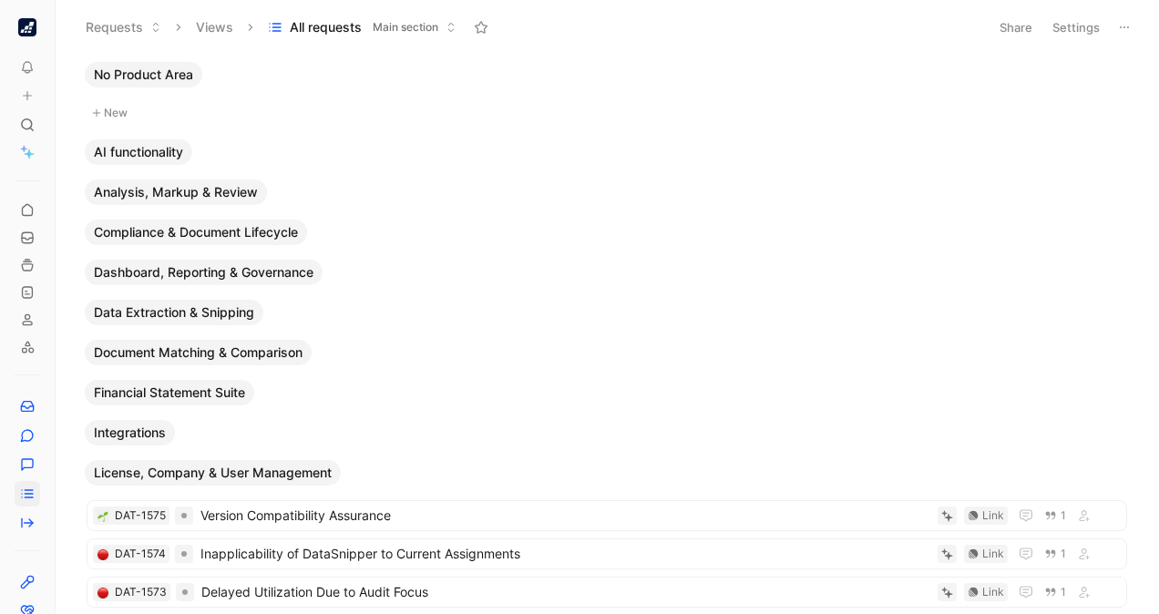
click at [194, 472] on span "License, Company & User Management" at bounding box center [213, 473] width 238 height 18
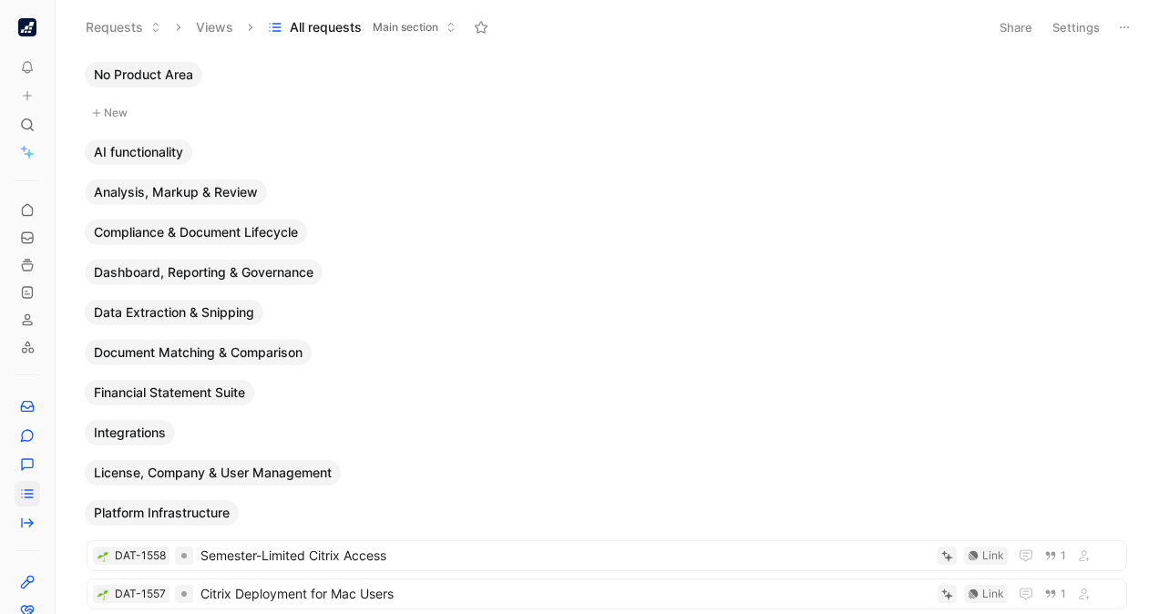
click at [211, 510] on span "Platform Infrastructure" at bounding box center [162, 513] width 136 height 18
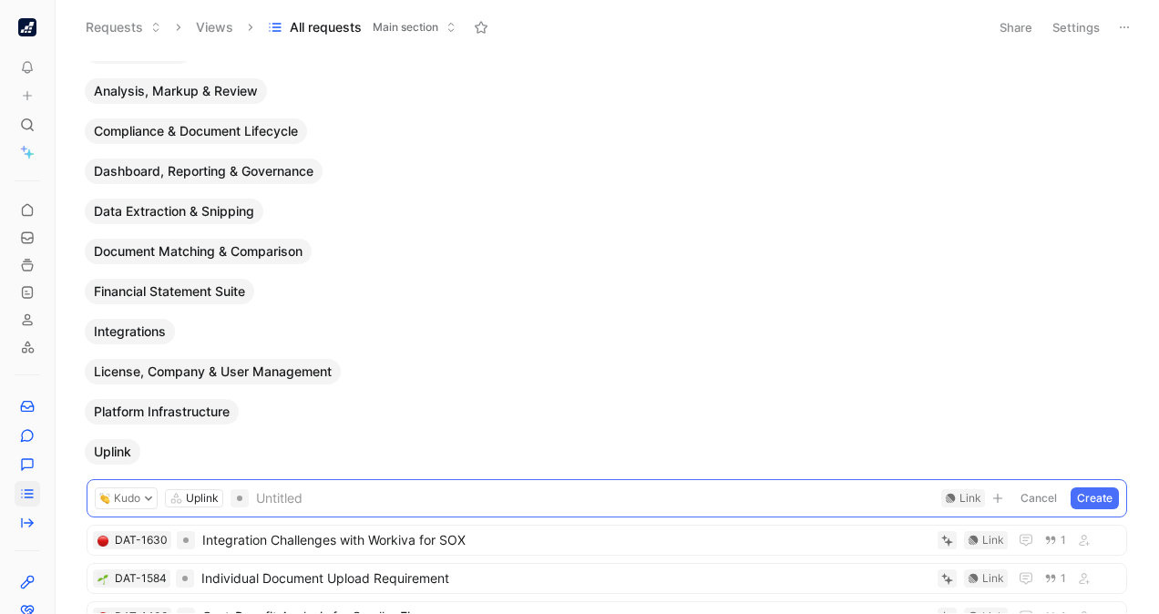
scroll to position [107, 0]
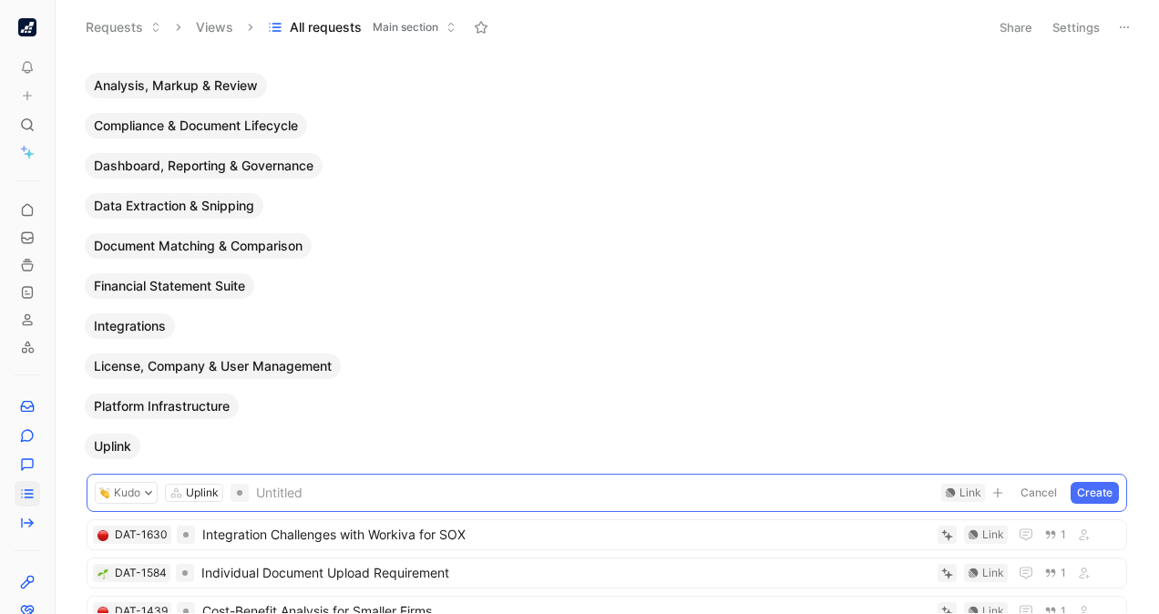
click at [127, 445] on span "Uplink" at bounding box center [112, 446] width 37 height 18
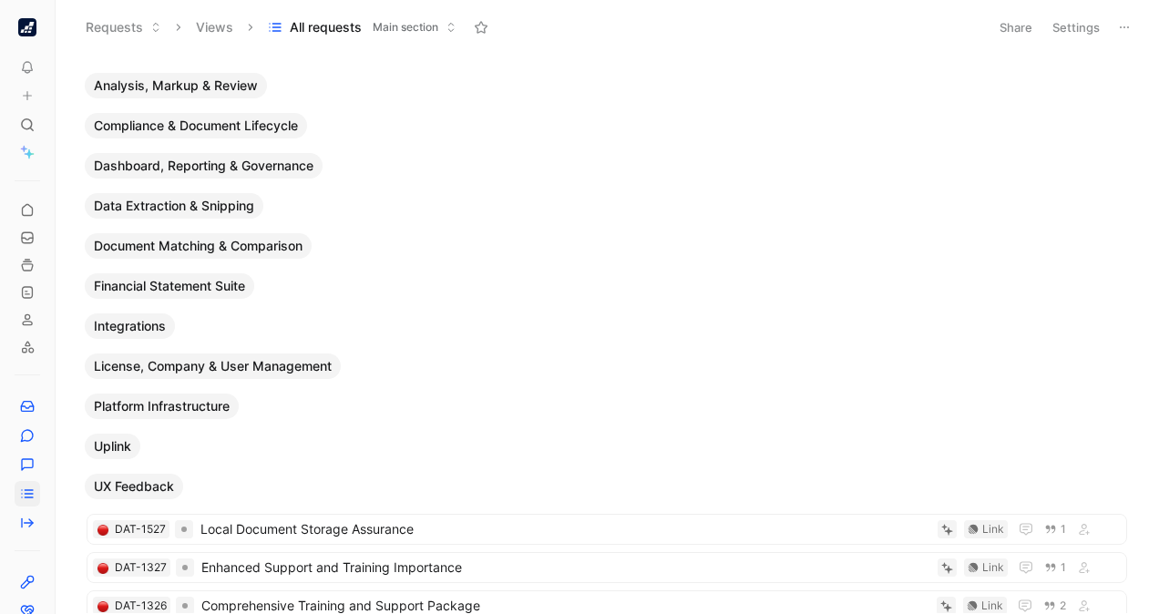
click at [159, 479] on span "UX Feedback" at bounding box center [134, 486] width 80 height 18
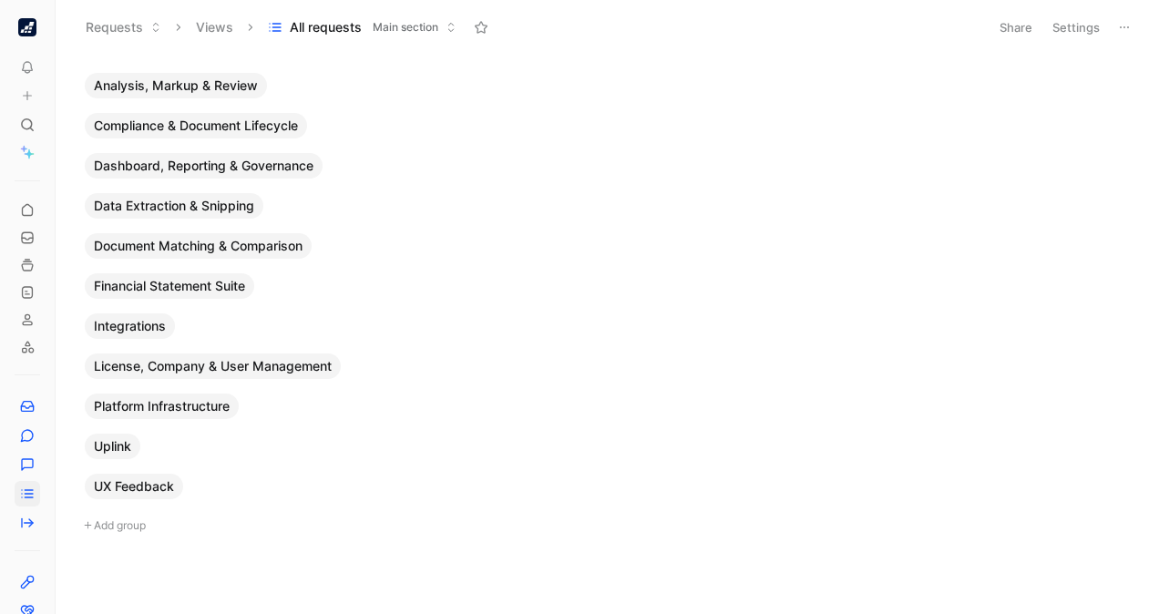
click at [308, 364] on span "License, Company & User Management" at bounding box center [213, 366] width 238 height 18
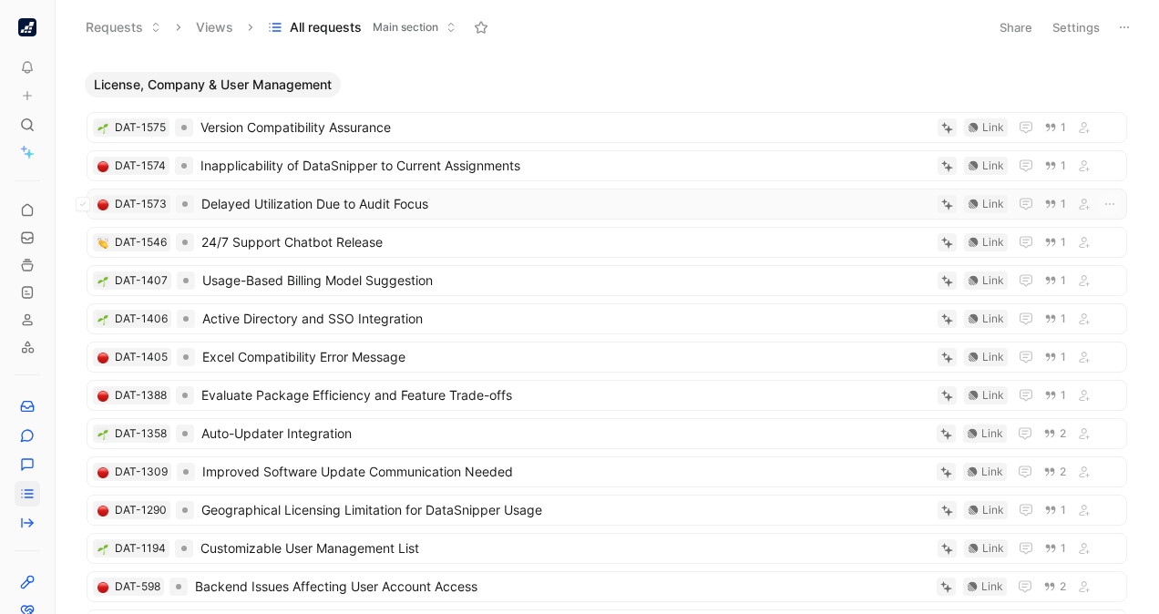
scroll to position [391, 0]
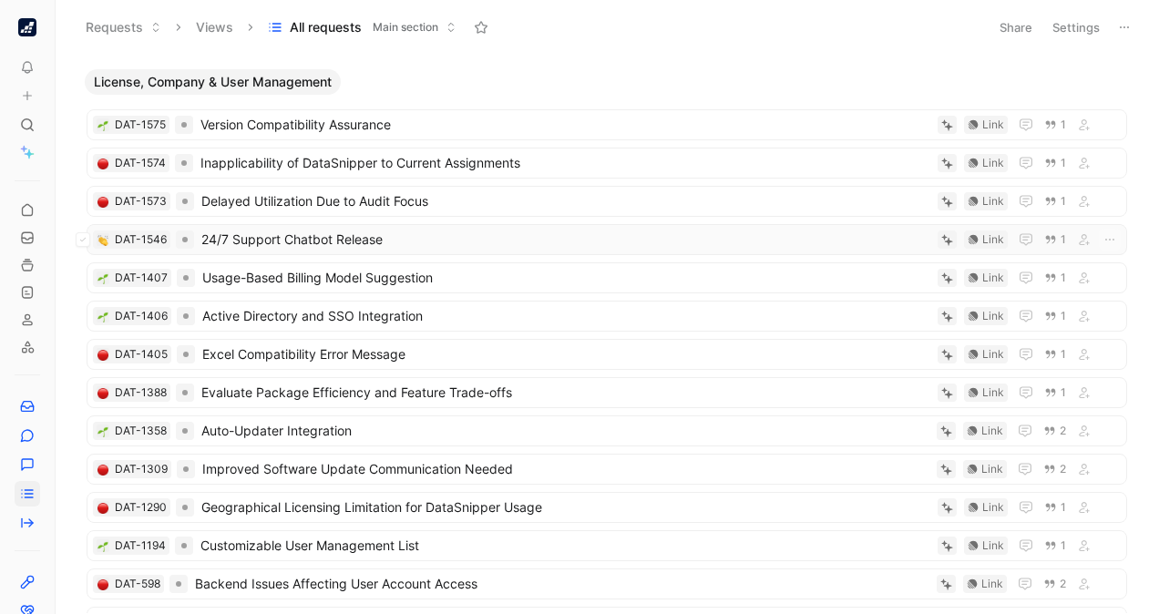
click at [353, 233] on span "24/7 Support Chatbot Release" at bounding box center [565, 240] width 729 height 22
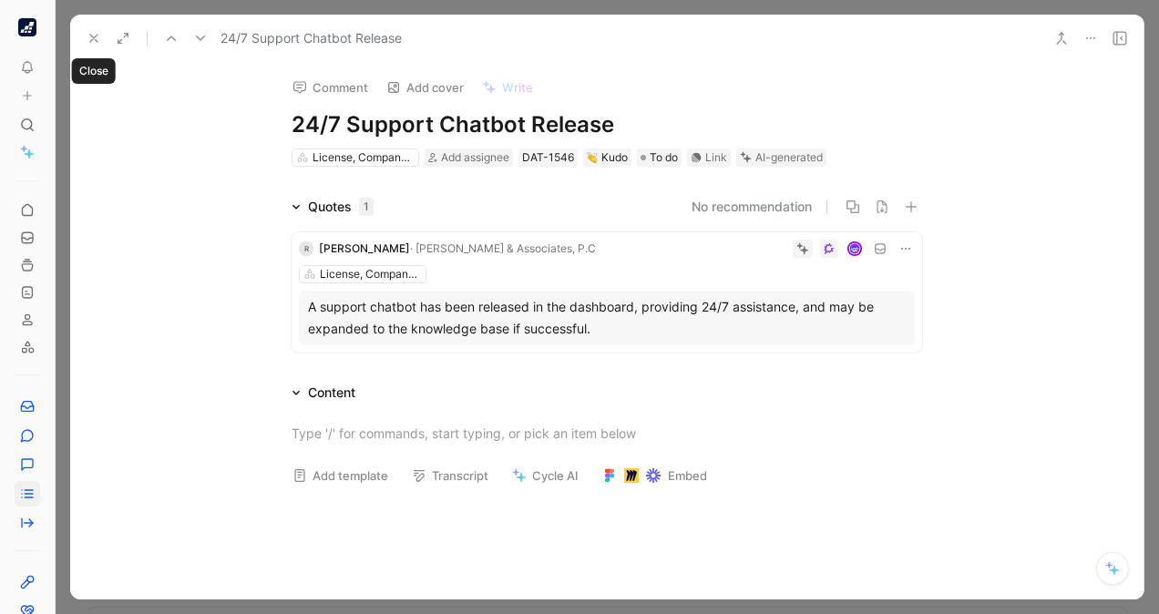
click at [105, 29] on button at bounding box center [94, 39] width 26 height 26
